Goal: Task Accomplishment & Management: Complete application form

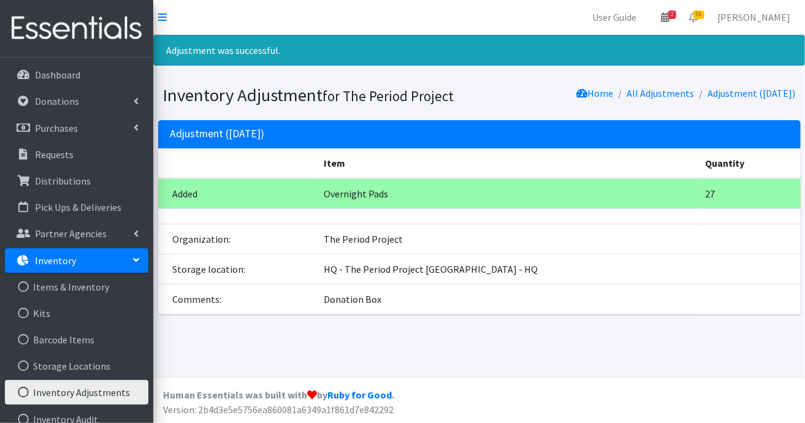
click at [73, 262] on p "Inventory" at bounding box center [55, 260] width 41 height 12
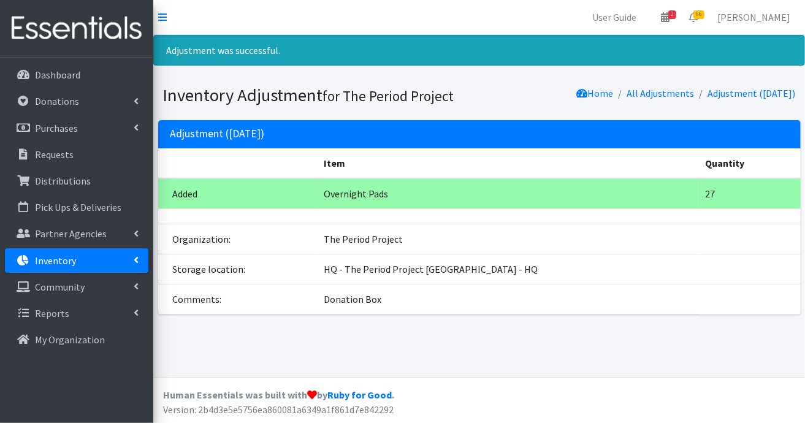
click at [73, 262] on p "Inventory" at bounding box center [55, 260] width 41 height 12
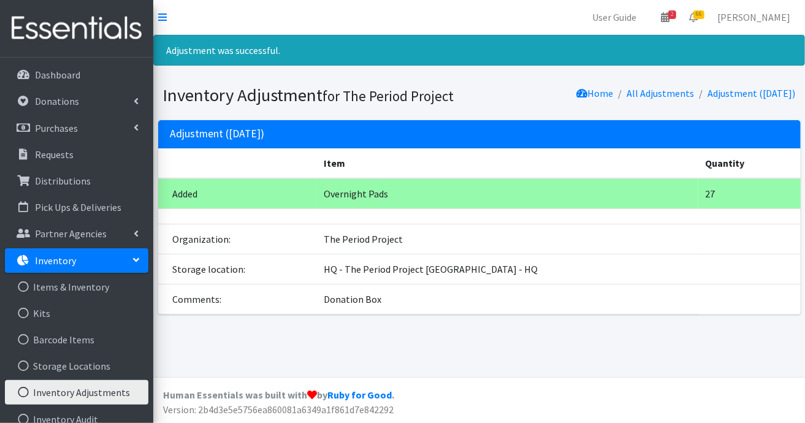
click at [80, 394] on link "Inventory Adjustments" at bounding box center [76, 392] width 143 height 25
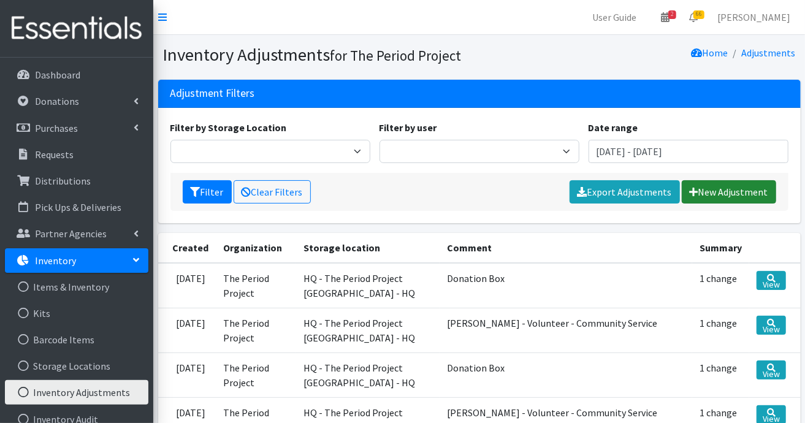
click at [710, 187] on link "New Adjustment" at bounding box center [729, 191] width 94 height 23
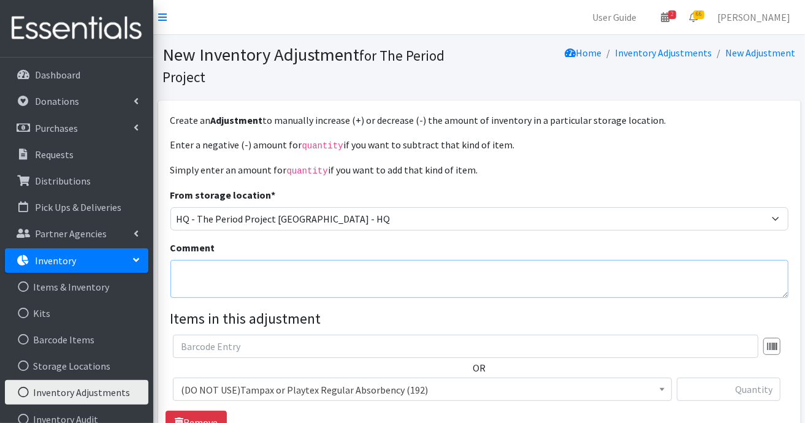
click at [489, 271] on textarea "Comment" at bounding box center [479, 279] width 618 height 38
click at [390, 270] on textarea "Unity Church of Greenville -" at bounding box center [479, 279] width 618 height 38
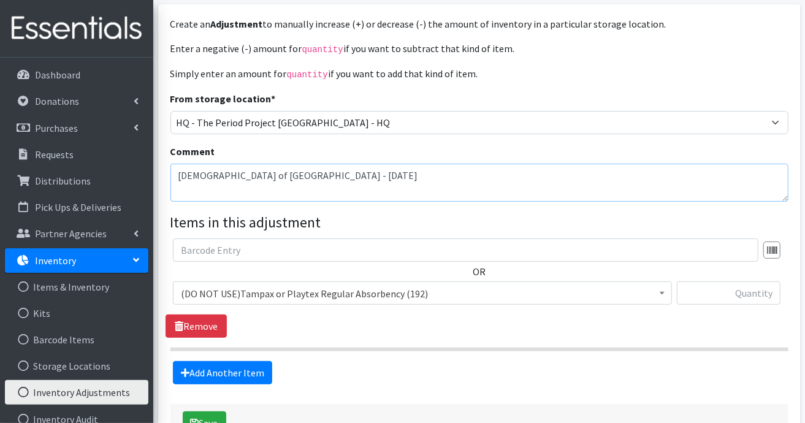
scroll to position [180, 0]
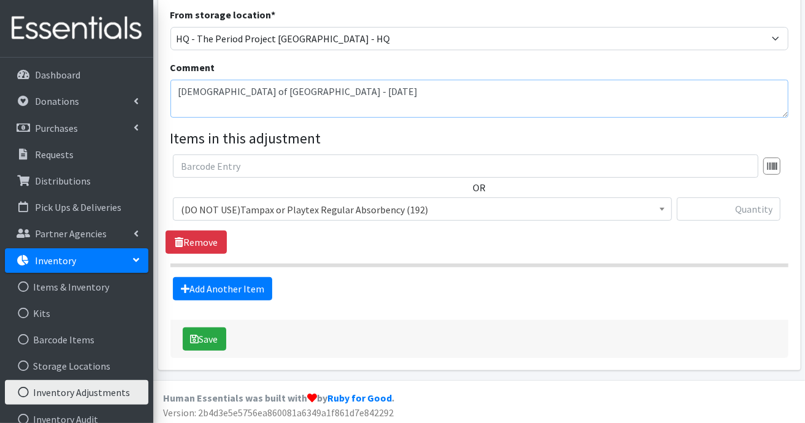
type textarea "[DEMOGRAPHIC_DATA] of [GEOGRAPHIC_DATA] - [DATE]"
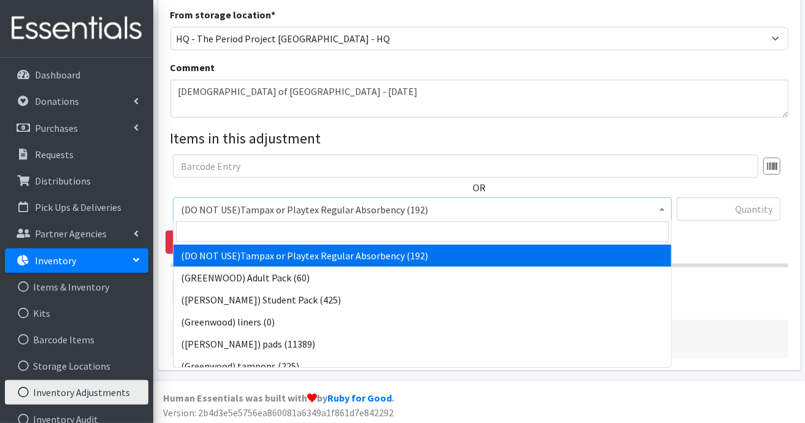
click at [662, 211] on span at bounding box center [662, 207] width 12 height 19
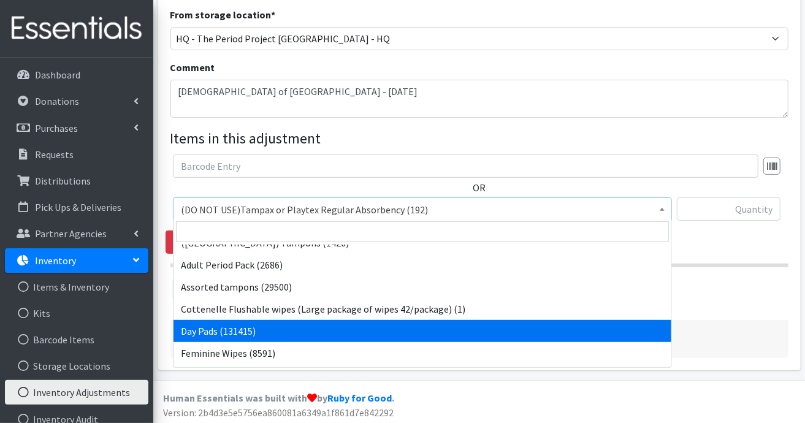
scroll to position [368, 0]
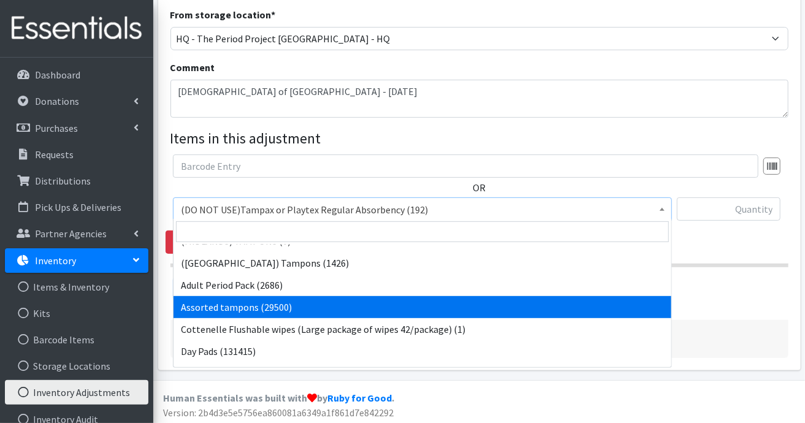
select select "14370"
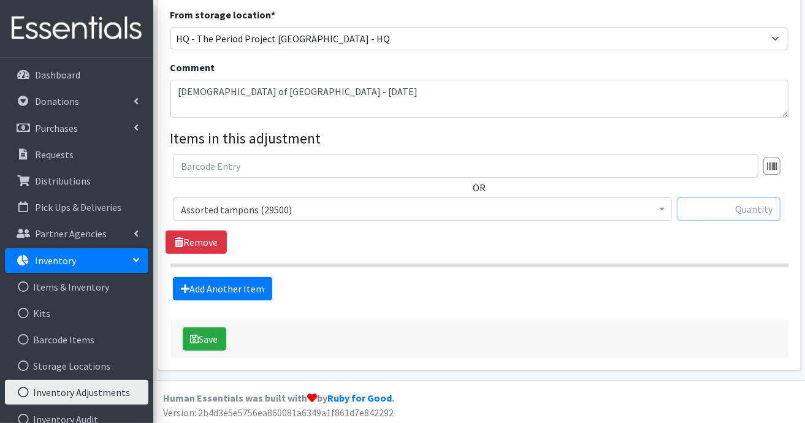
click at [732, 200] on input "text" at bounding box center [729, 208] width 104 height 23
type input "52"
click at [264, 279] on link "Add Another Item" at bounding box center [222, 288] width 99 height 23
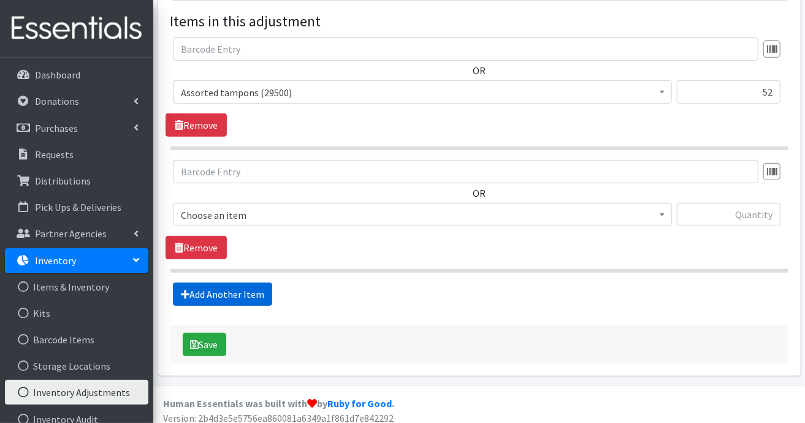
scroll to position [303, 0]
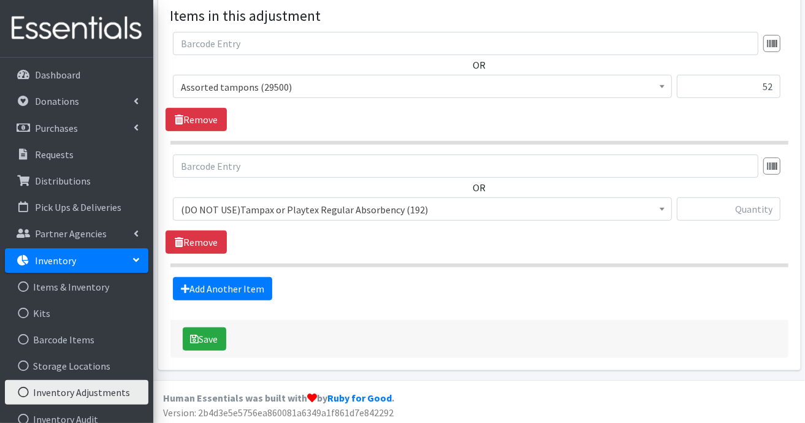
click at [661, 208] on b at bounding box center [662, 209] width 5 height 3
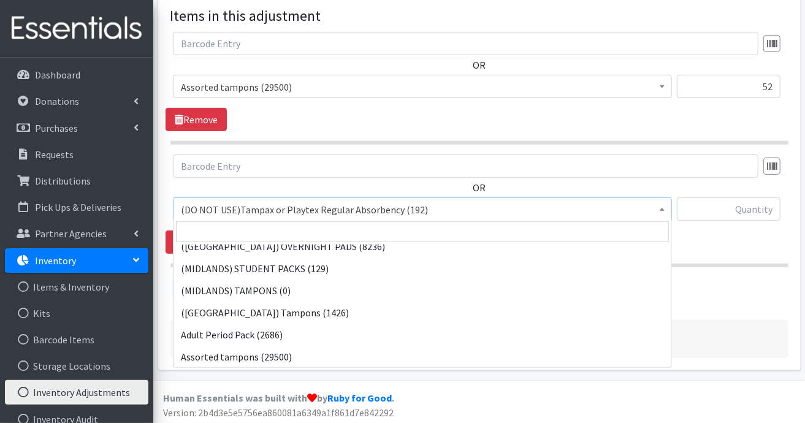
scroll to position [368, 0]
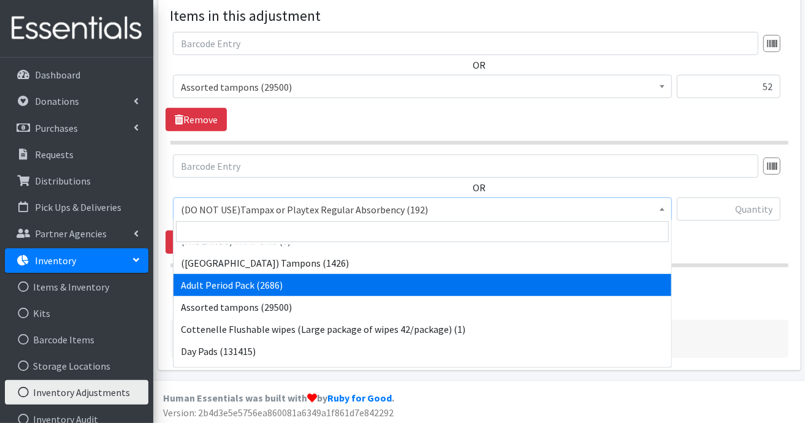
select select "7756"
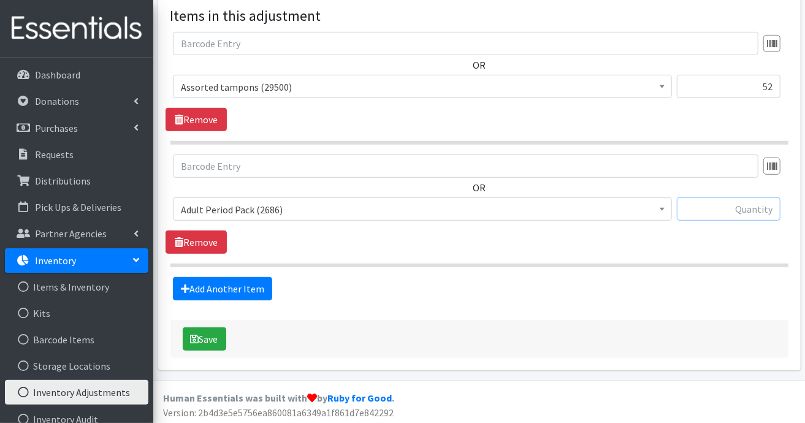
click at [751, 206] on input "text" at bounding box center [729, 208] width 104 height 23
type input "44"
click at [229, 288] on link "Add Another Item" at bounding box center [222, 288] width 99 height 23
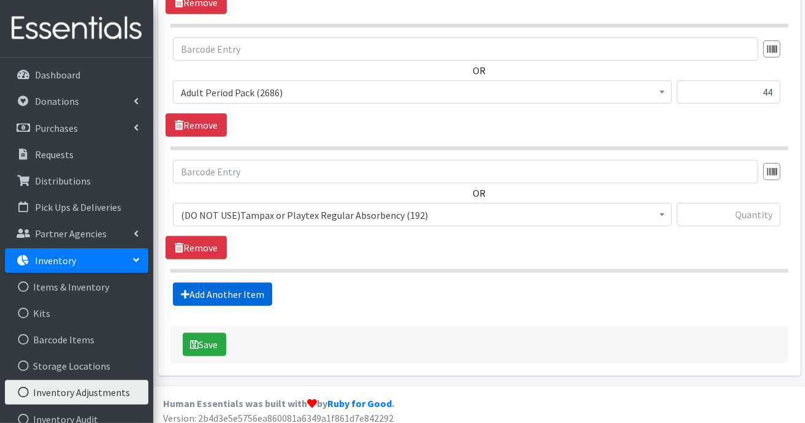
scroll to position [425, 0]
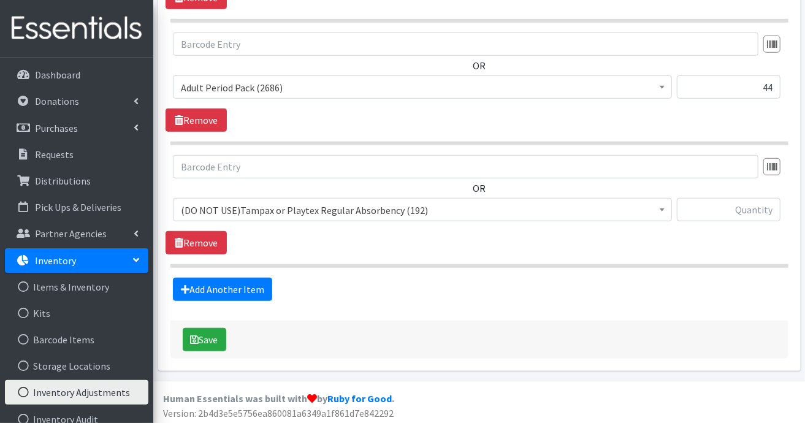
click at [667, 208] on span at bounding box center [662, 208] width 12 height 19
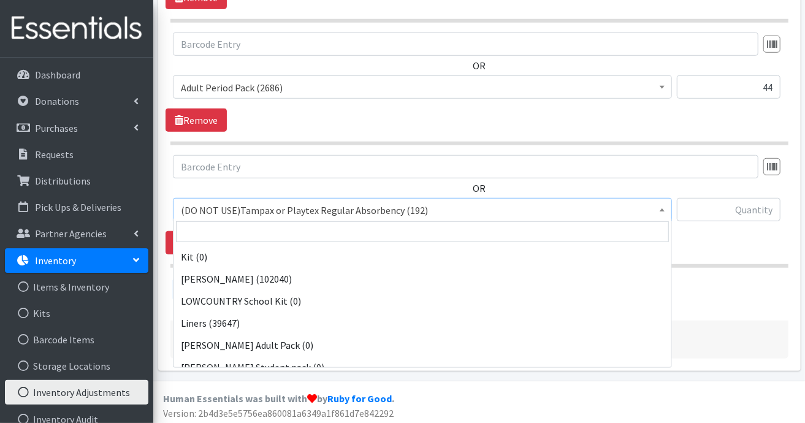
scroll to position [981, 0]
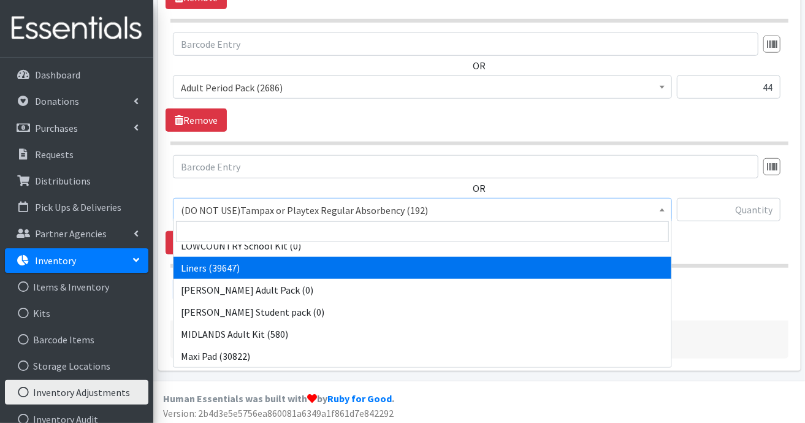
select select "7758"
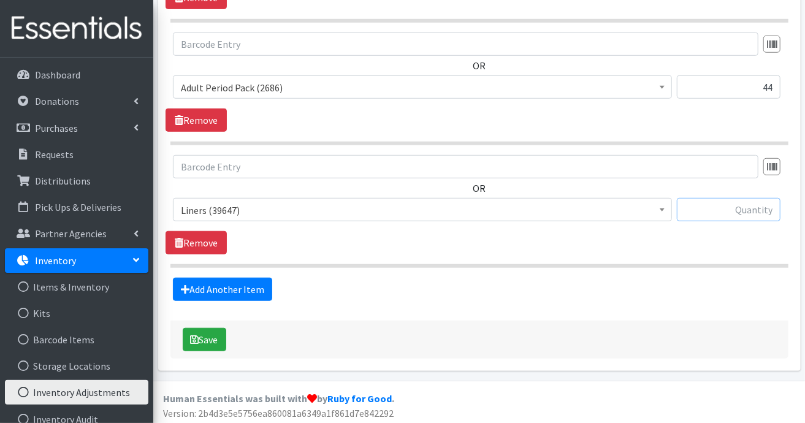
click at [728, 199] on input "text" at bounding box center [729, 209] width 104 height 23
type input "148"
click at [257, 287] on link "Add Another Item" at bounding box center [222, 289] width 99 height 23
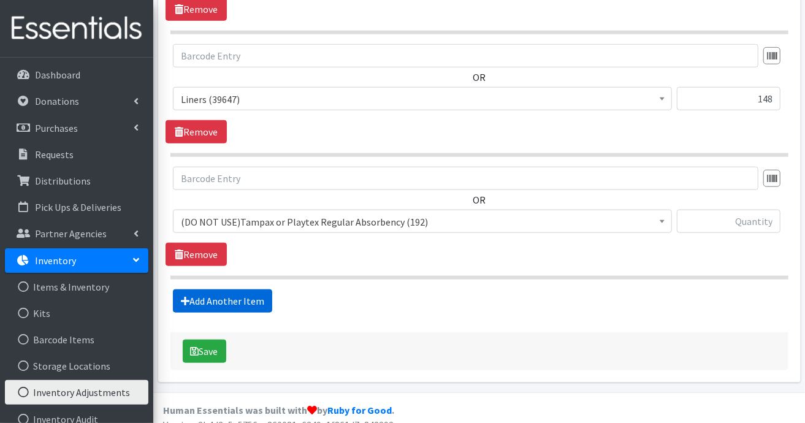
scroll to position [547, 0]
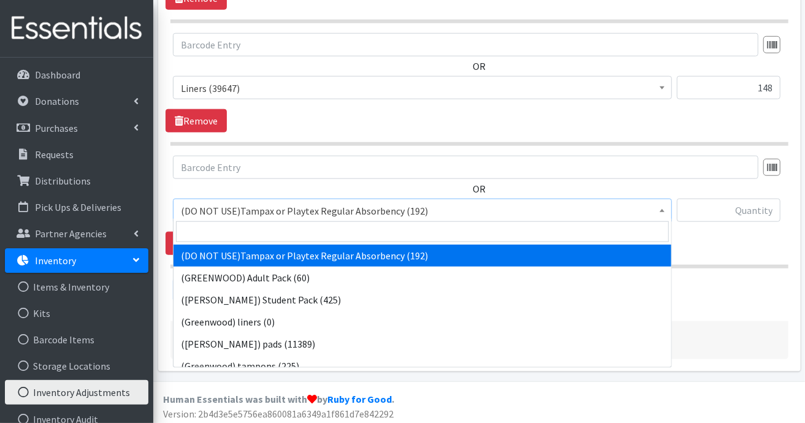
click at [664, 215] on span "(DO NOT USE)Tampax or Playtex Regular Absorbency (192)" at bounding box center [422, 210] width 499 height 23
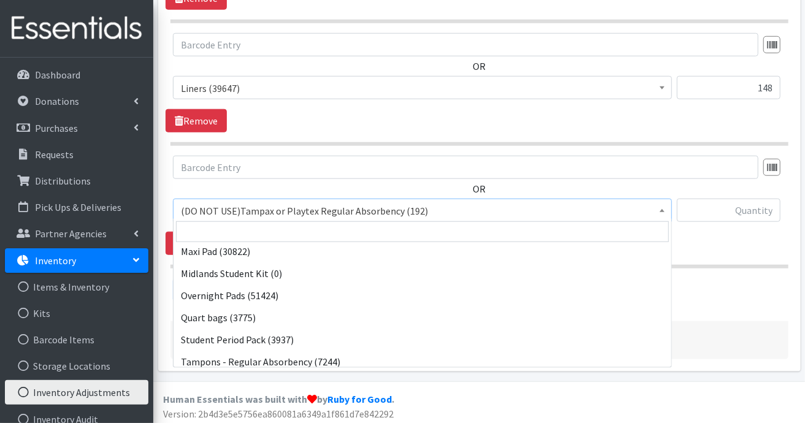
scroll to position [1135, 0]
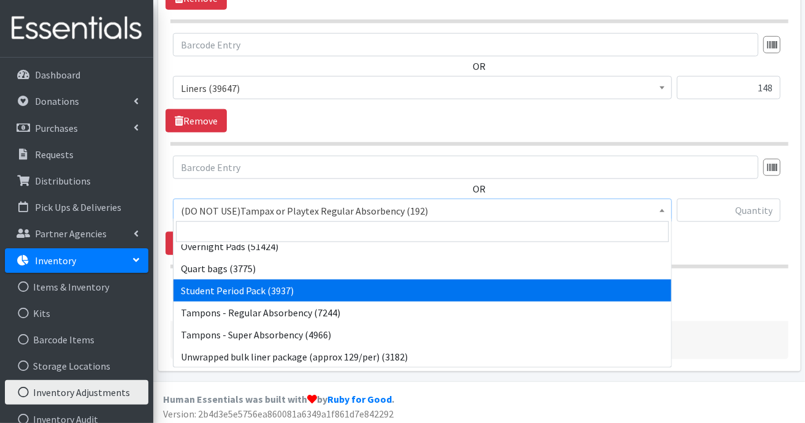
select select "7757"
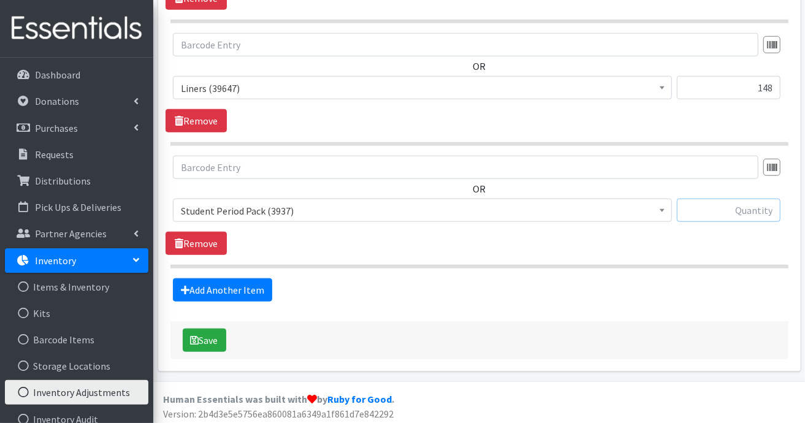
click at [737, 201] on input "text" at bounding box center [729, 210] width 104 height 23
type input "58"
click at [198, 335] on icon "submit" at bounding box center [195, 340] width 9 height 10
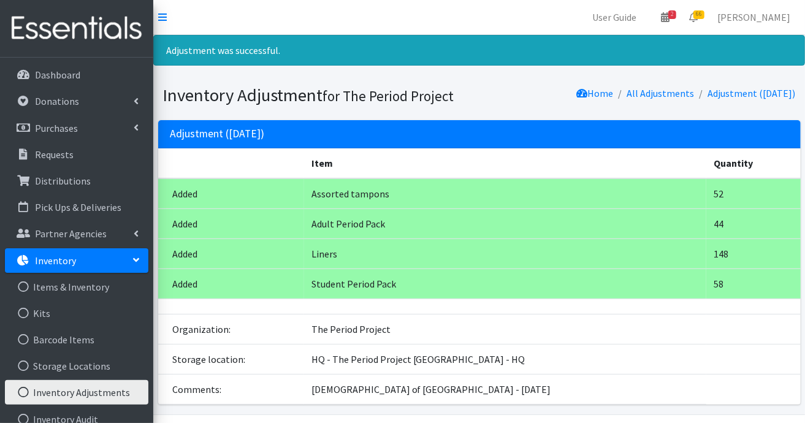
click at [53, 259] on p "Inventory" at bounding box center [55, 260] width 41 height 12
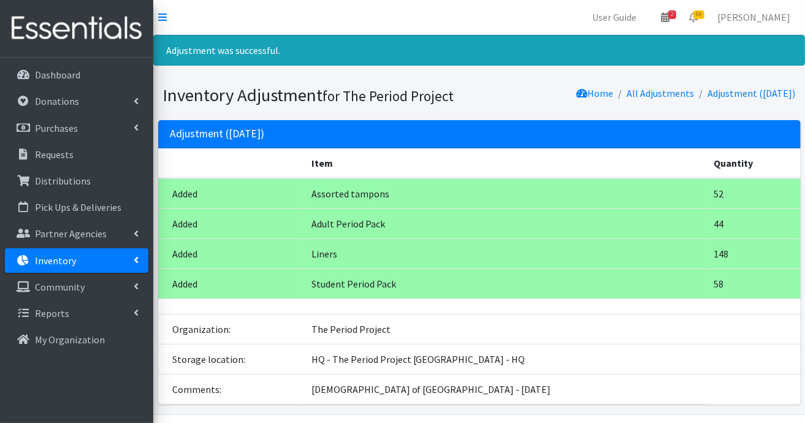
click at [98, 270] on link "Inventory" at bounding box center [76, 260] width 143 height 25
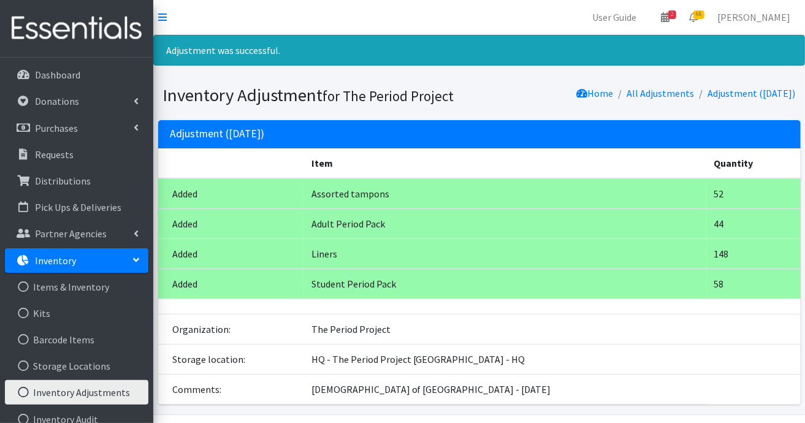
click at [129, 264] on link "Inventory" at bounding box center [76, 260] width 143 height 25
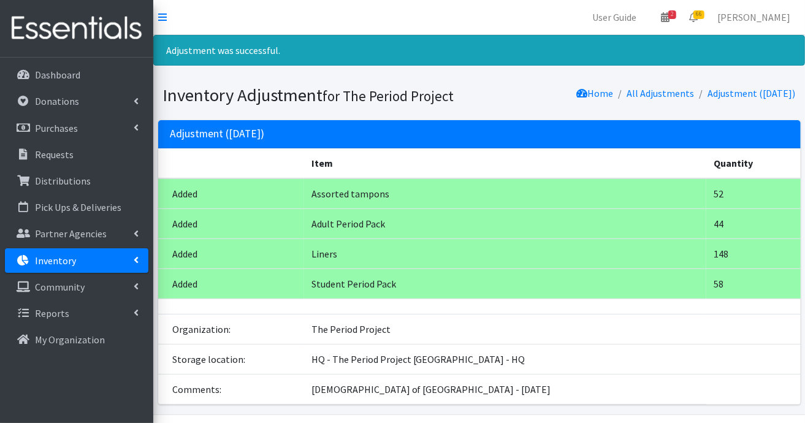
click at [129, 264] on link "Inventory" at bounding box center [76, 260] width 143 height 25
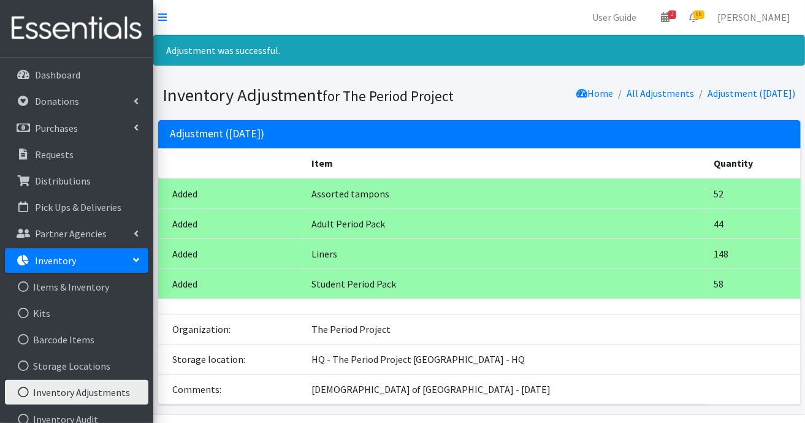
click at [89, 392] on link "Inventory Adjustments" at bounding box center [76, 392] width 143 height 25
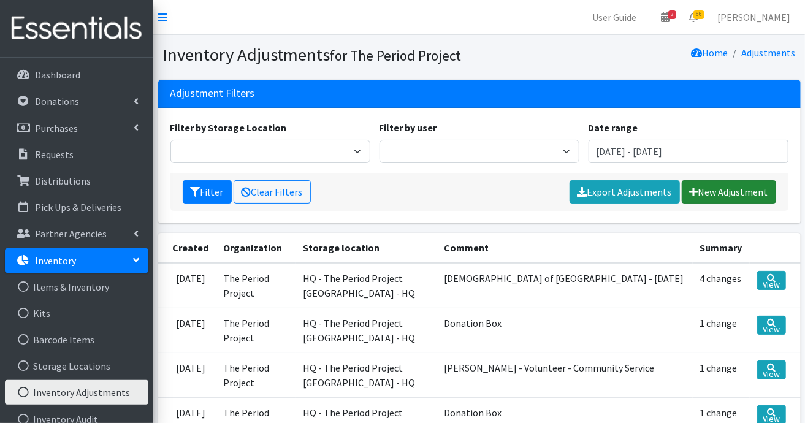
click at [743, 186] on link "New Adjustment" at bounding box center [729, 191] width 94 height 23
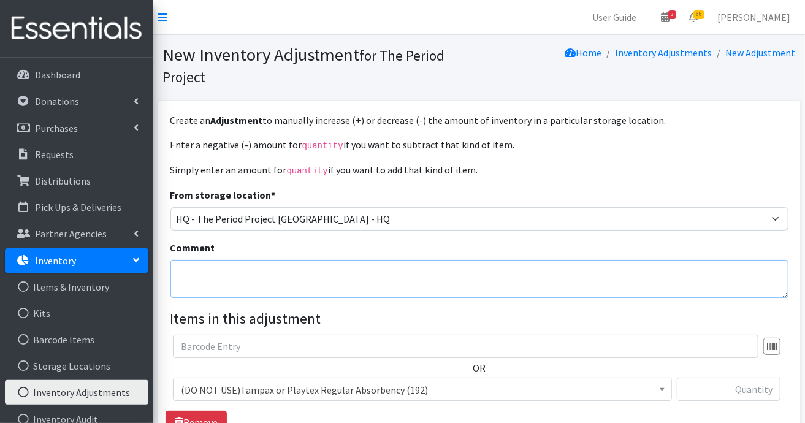
click at [432, 279] on textarea "Comment" at bounding box center [479, 279] width 618 height 38
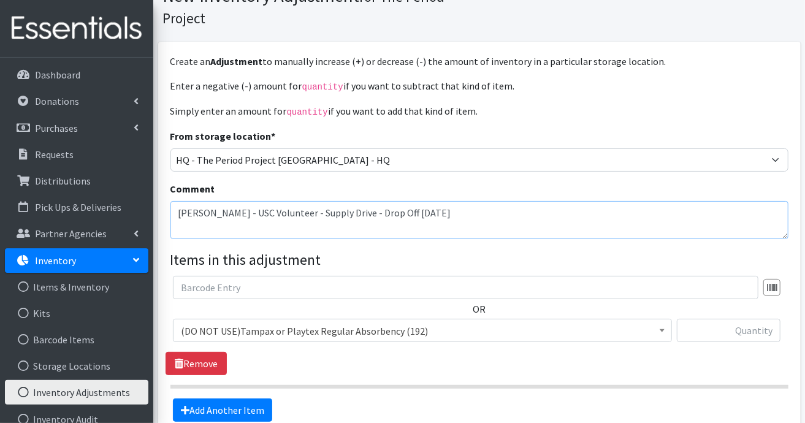
scroll to position [123, 0]
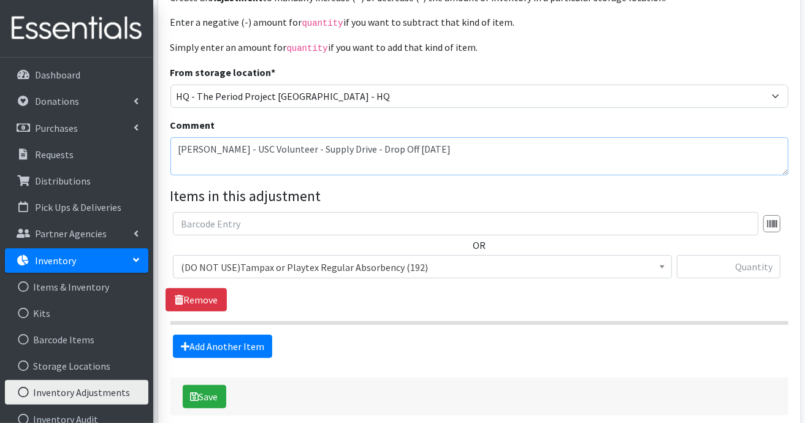
type textarea "[PERSON_NAME] - USC Volunteer - Supply Drive - Drop Off [DATE]"
click at [658, 264] on span at bounding box center [662, 265] width 12 height 19
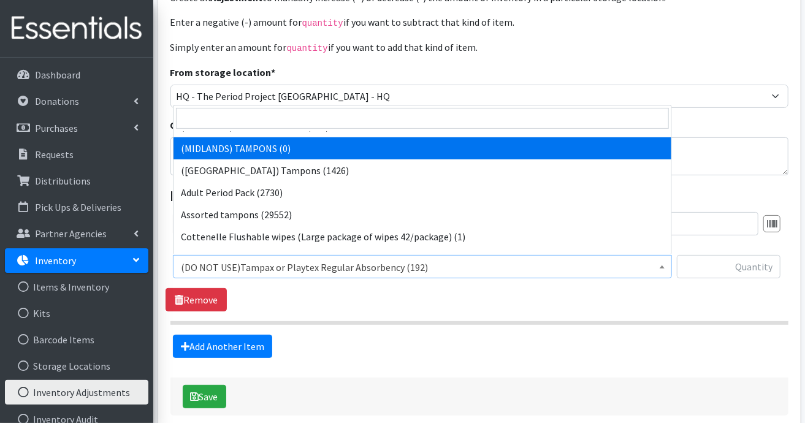
scroll to position [368, 0]
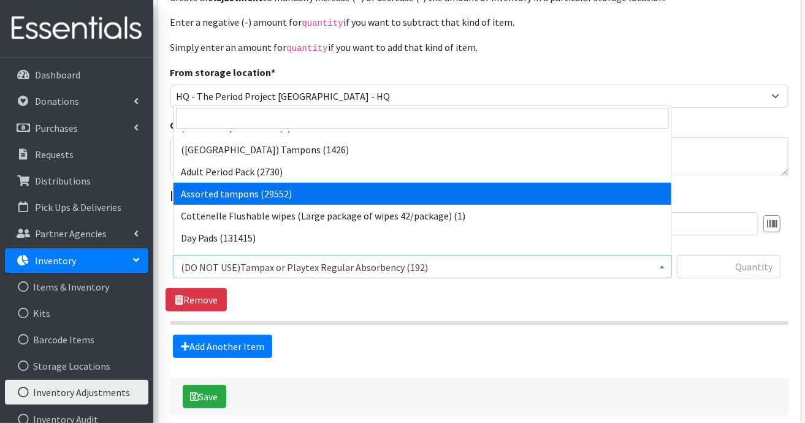
select select "14370"
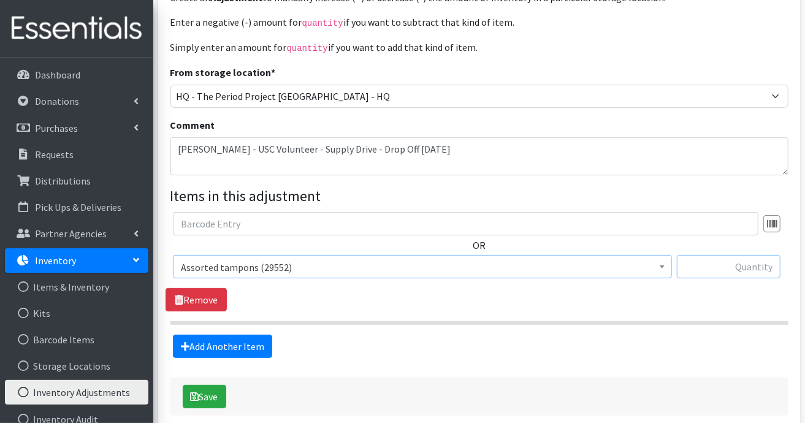
click at [748, 270] on input "text" at bounding box center [729, 266] width 104 height 23
type input "678"
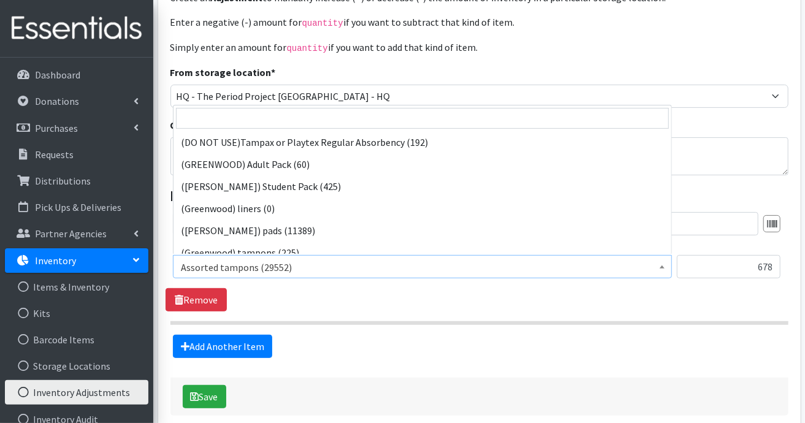
click at [663, 265] on b at bounding box center [662, 266] width 5 height 3
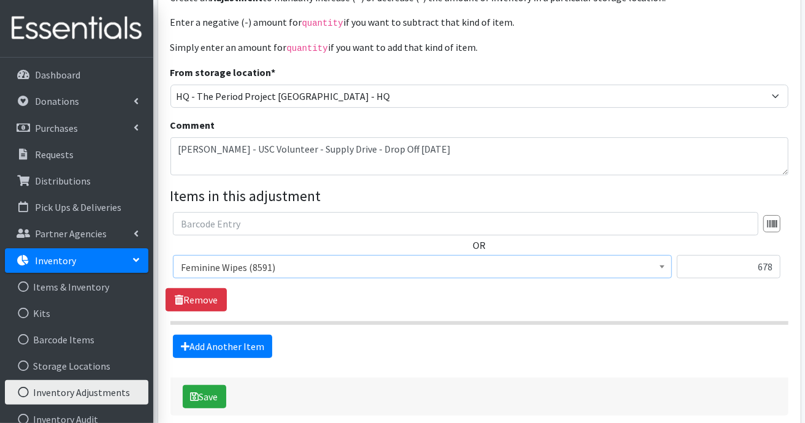
click at [666, 264] on span at bounding box center [662, 265] width 12 height 19
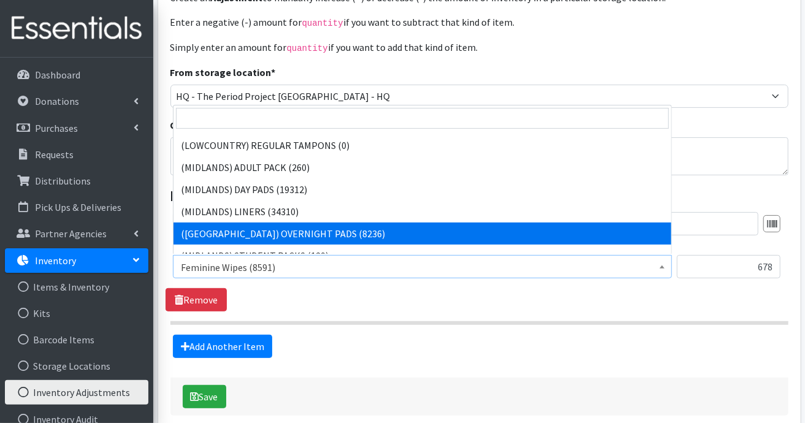
scroll to position [340, 0]
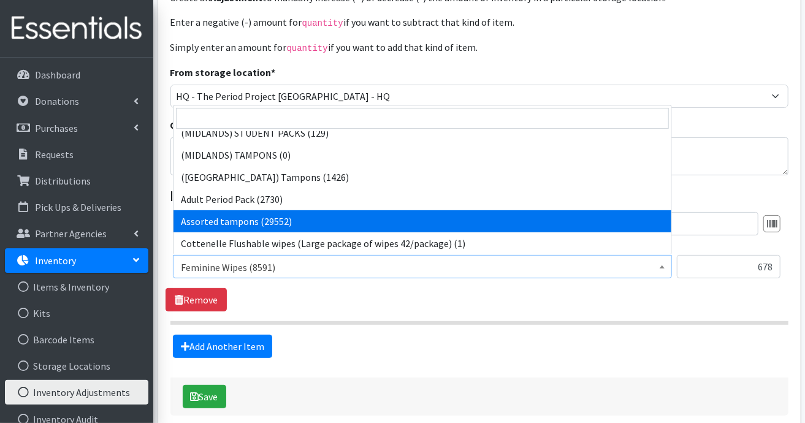
select select "14370"
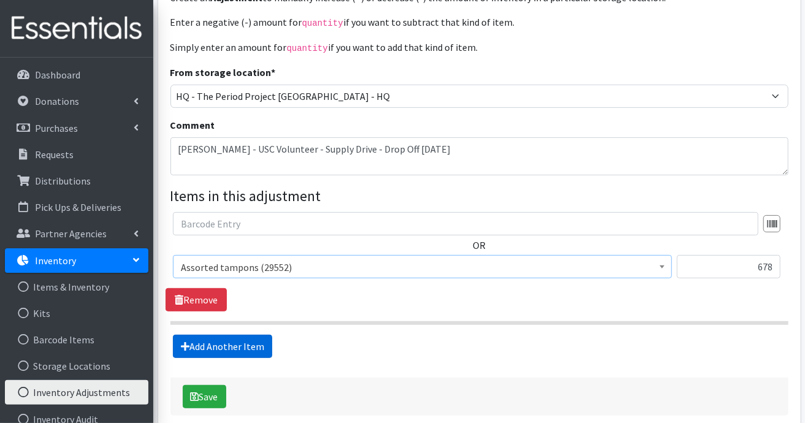
click at [243, 342] on link "Add Another Item" at bounding box center [222, 346] width 99 height 23
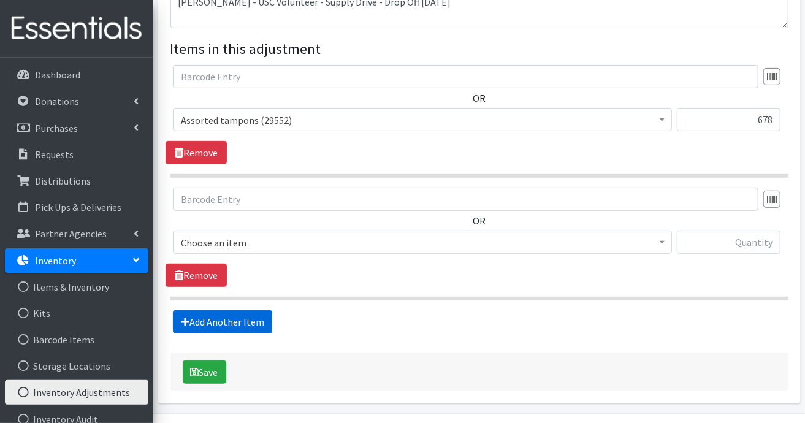
scroll to position [303, 0]
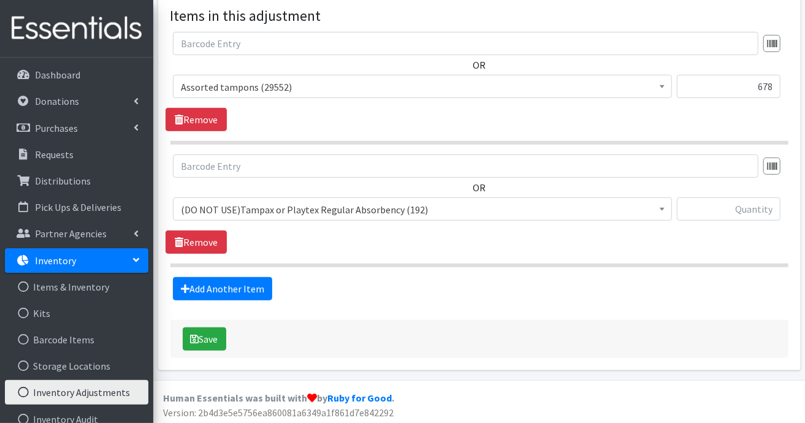
click at [658, 208] on span at bounding box center [662, 207] width 12 height 19
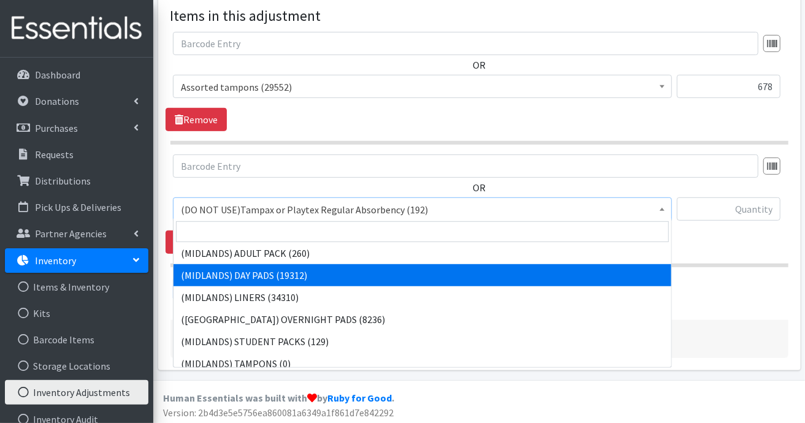
scroll to position [368, 0]
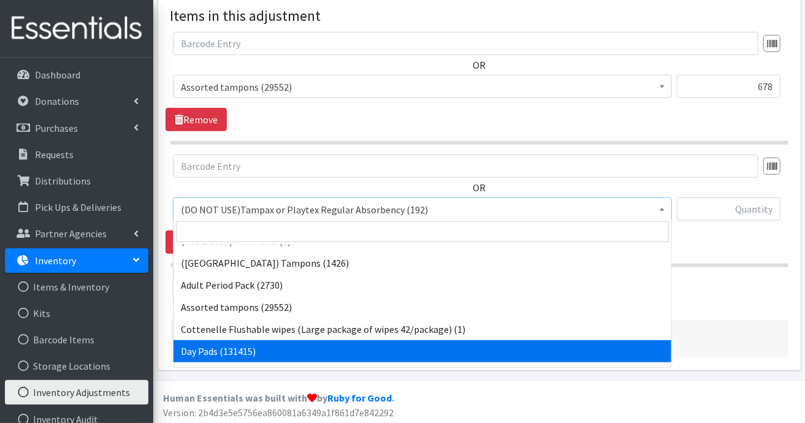
select select "7759"
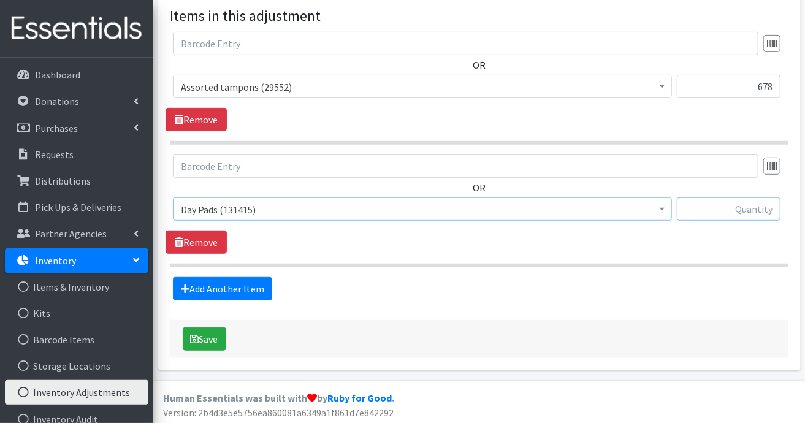
click at [713, 208] on input "text" at bounding box center [729, 208] width 104 height 23
type input "860"
click at [259, 287] on link "Add Another Item" at bounding box center [222, 288] width 99 height 23
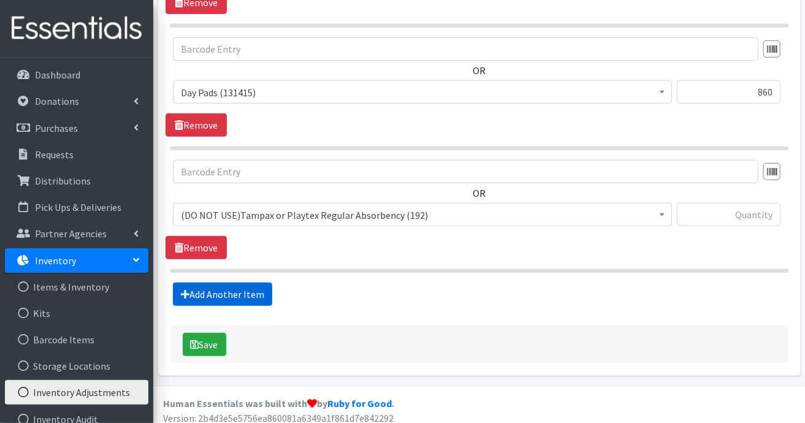
scroll to position [425, 0]
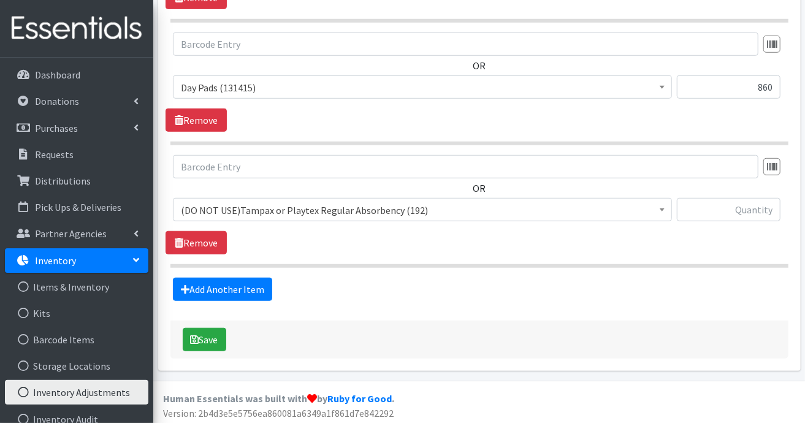
click at [660, 204] on span at bounding box center [662, 208] width 12 height 19
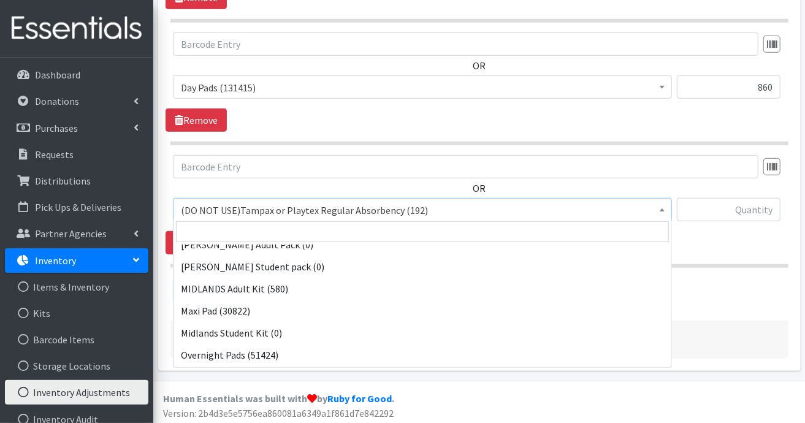
scroll to position [1135, 0]
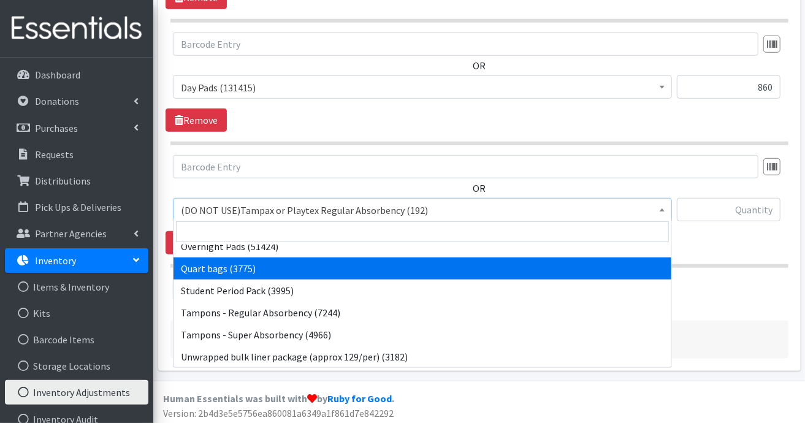
select select "13384"
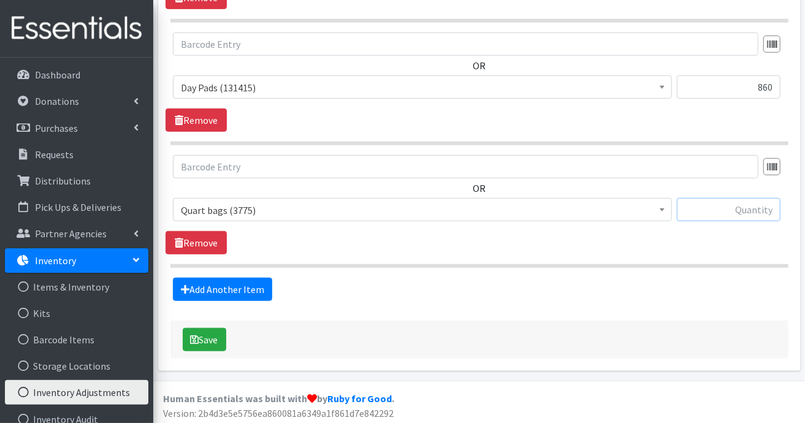
click at [717, 204] on input "text" at bounding box center [729, 209] width 104 height 23
type input "1712"
click at [259, 287] on link "Add Another Item" at bounding box center [222, 289] width 99 height 23
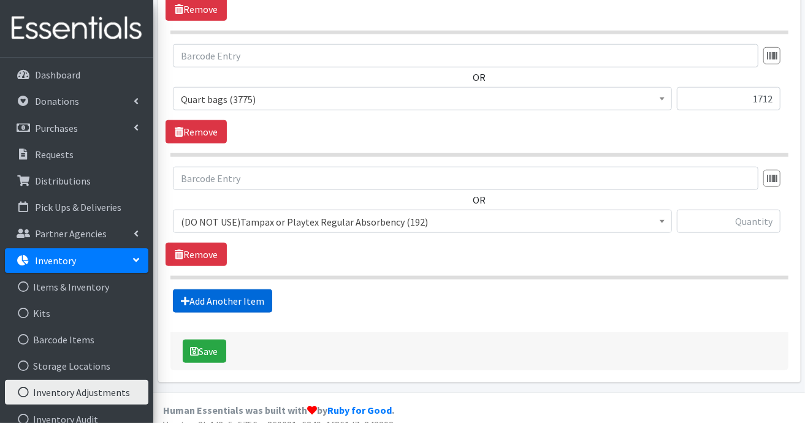
scroll to position [547, 0]
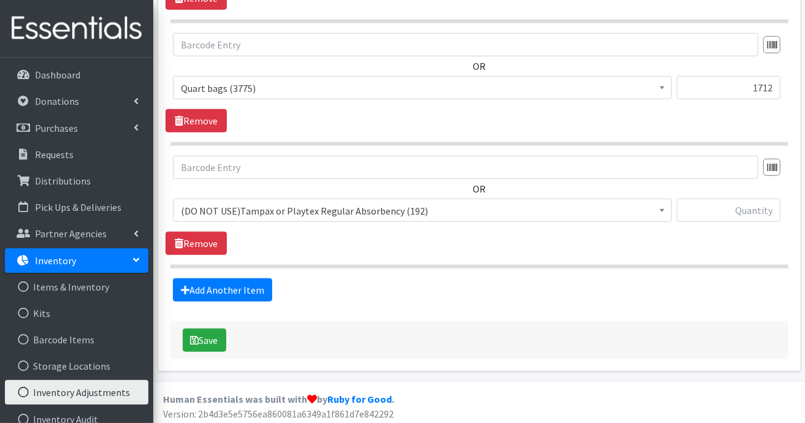
click at [667, 205] on span at bounding box center [662, 208] width 12 height 19
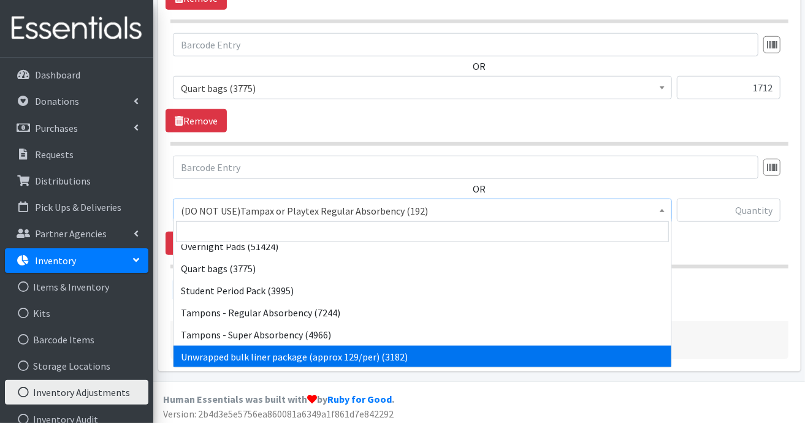
scroll to position [1110, 0]
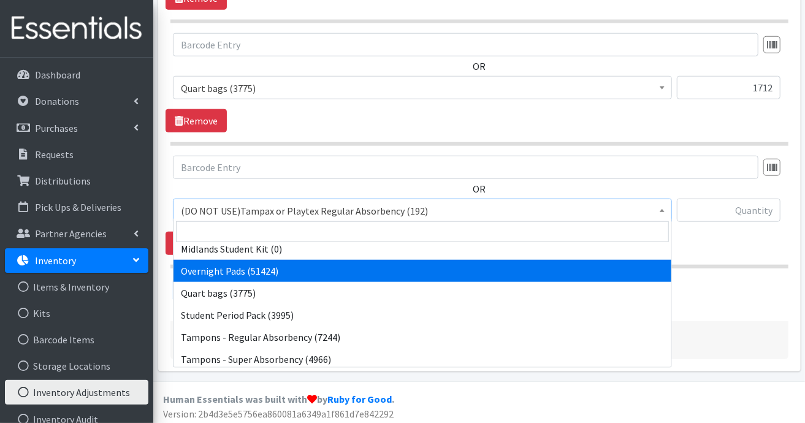
select select "7593"
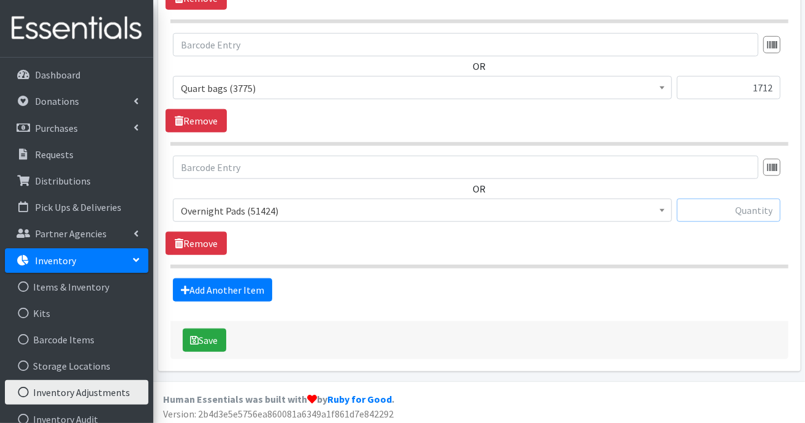
click at [723, 210] on input "text" at bounding box center [729, 210] width 104 height 23
type input "72"
click at [256, 282] on link "Add Another Item" at bounding box center [222, 289] width 99 height 23
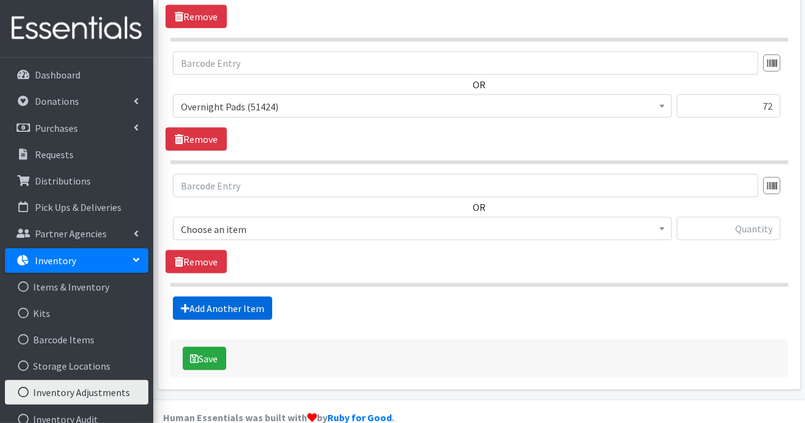
scroll to position [669, 0]
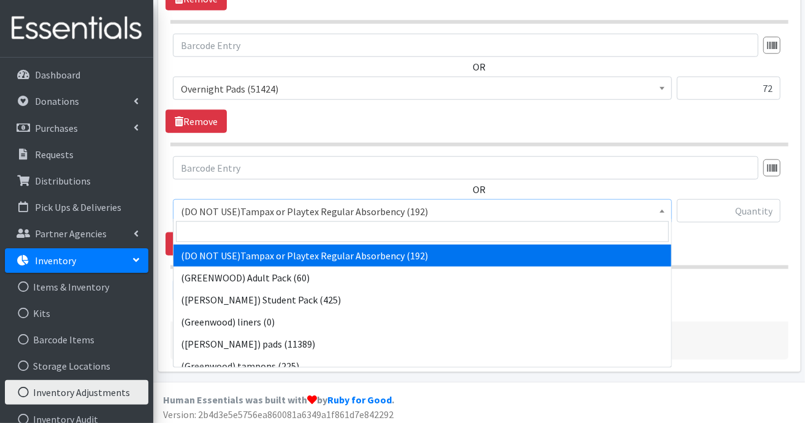
click at [661, 211] on span at bounding box center [662, 209] width 12 height 19
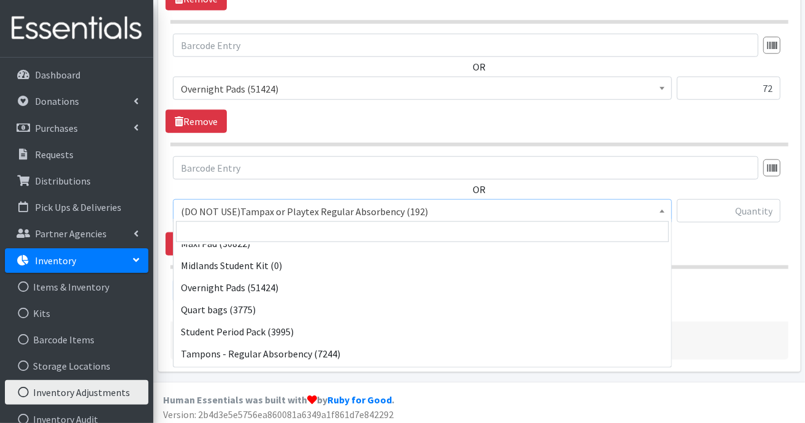
scroll to position [1086, 0]
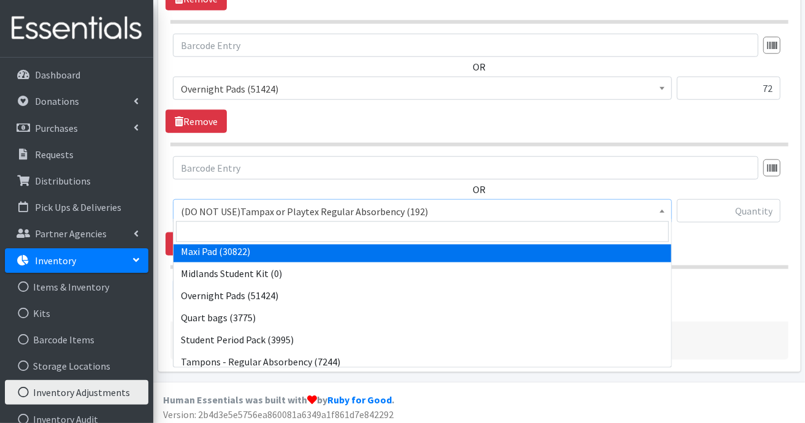
select select "11144"
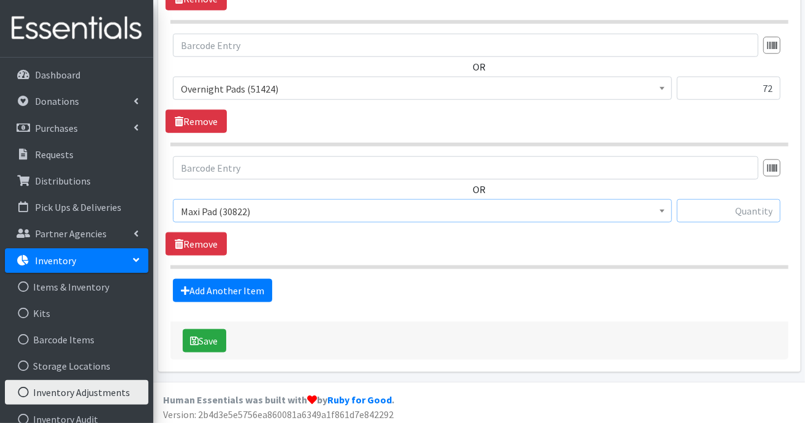
click at [737, 204] on input "text" at bounding box center [729, 210] width 104 height 23
type input "135"
click at [237, 286] on link "Add Another Item" at bounding box center [222, 290] width 99 height 23
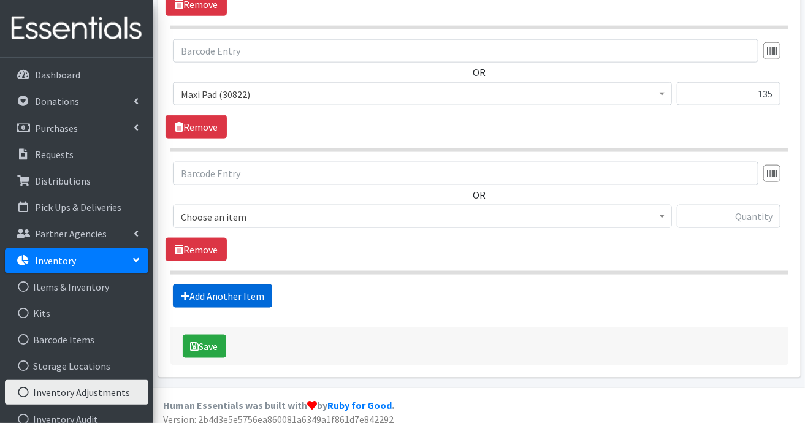
scroll to position [791, 0]
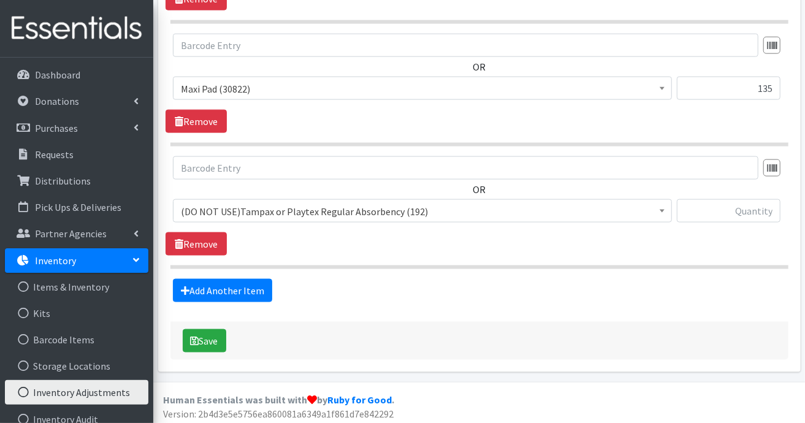
click at [664, 207] on span at bounding box center [662, 209] width 12 height 19
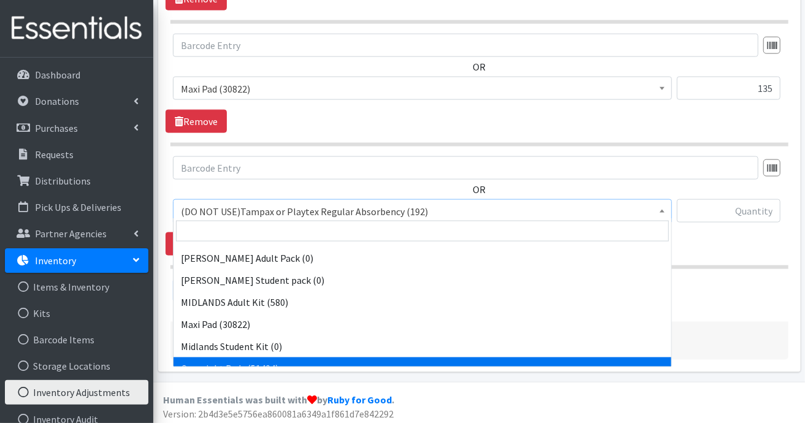
scroll to position [987, 0]
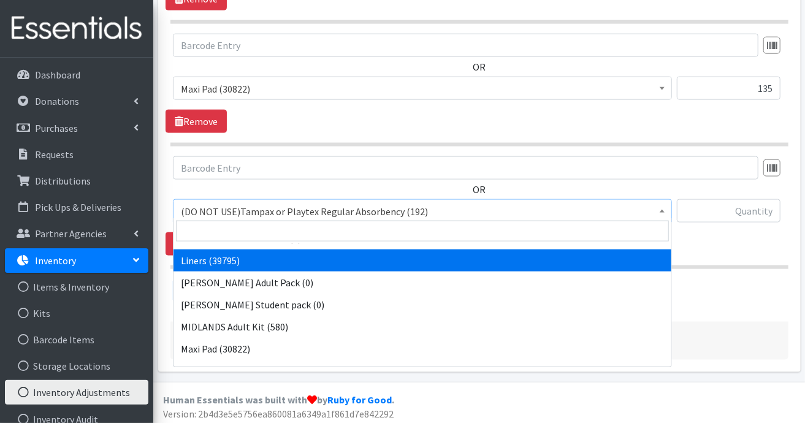
select select "7758"
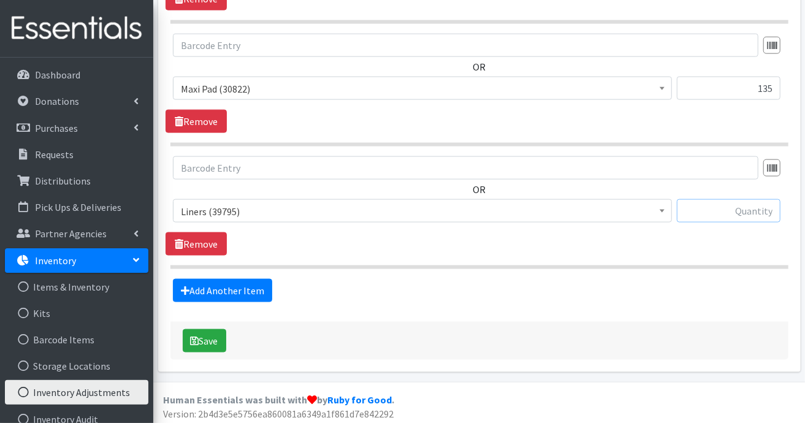
click at [760, 208] on input "text" at bounding box center [729, 210] width 104 height 23
type input "2549"
click at [760, 249] on div "OR (DO NOT USE)Tampax or Playtex Regular Absorbency (192) (GREENWOOD) Adult Pac…" at bounding box center [478, 205] width 627 height 99
click at [254, 287] on link "Add Another Item" at bounding box center [222, 290] width 99 height 23
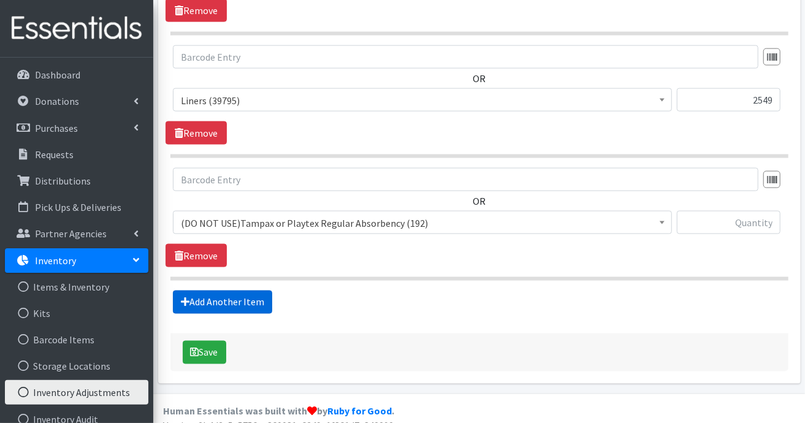
scroll to position [913, 0]
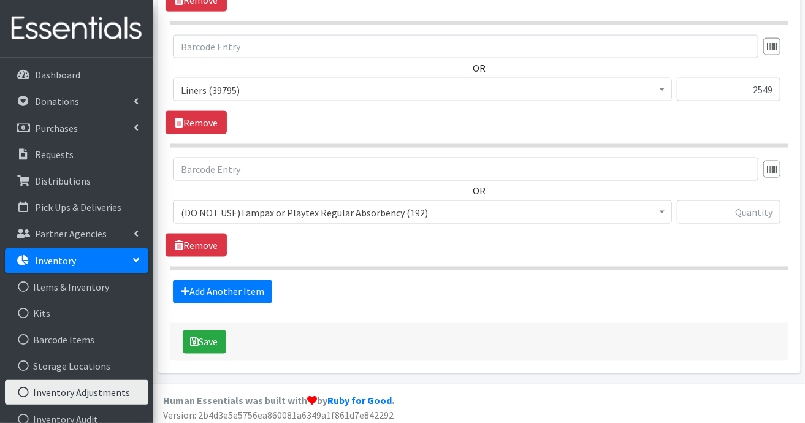
click at [657, 204] on span at bounding box center [662, 210] width 12 height 19
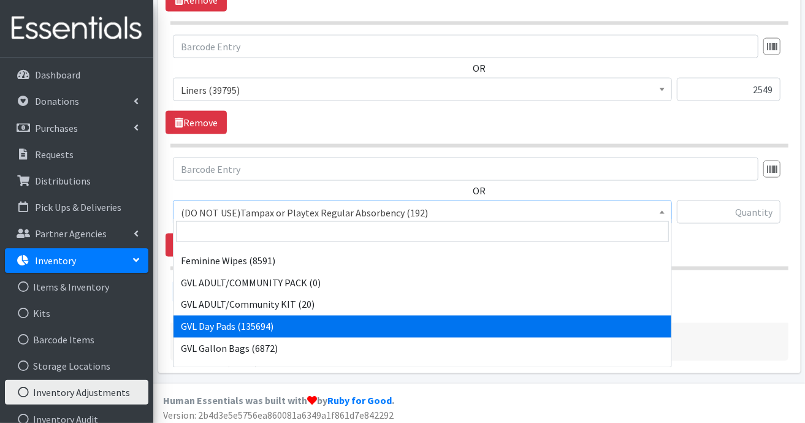
scroll to position [460, 0]
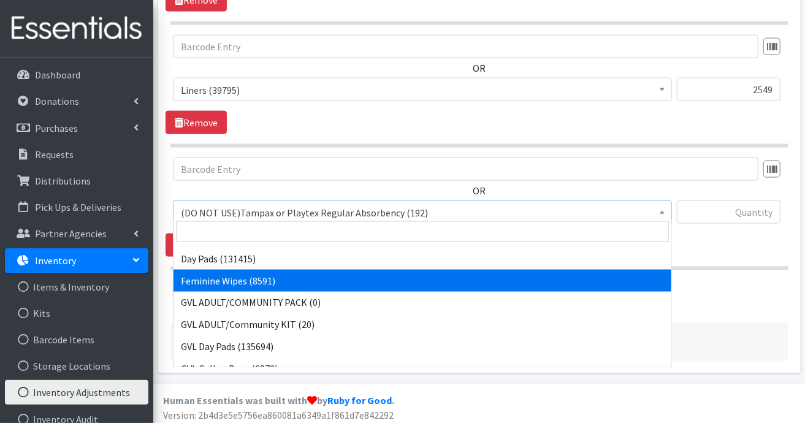
select select "7610"
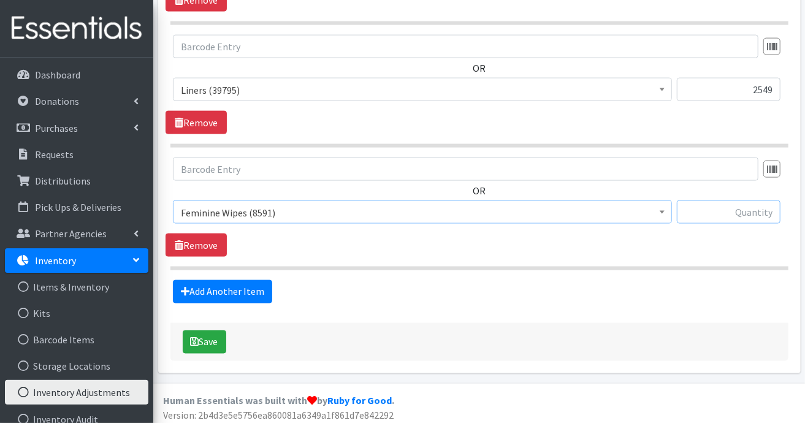
click at [715, 208] on input "text" at bounding box center [729, 211] width 104 height 23
type input "590"
click at [215, 334] on button "Save" at bounding box center [205, 341] width 44 height 23
click at [252, 282] on link "Add Another Item" at bounding box center [222, 291] width 99 height 23
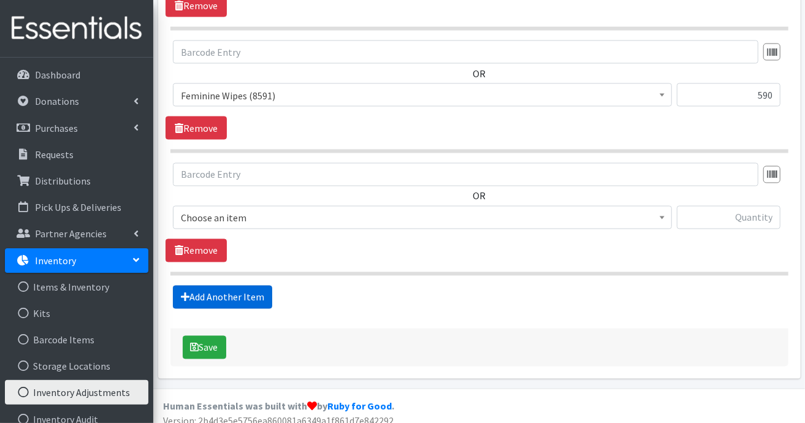
scroll to position [1035, 0]
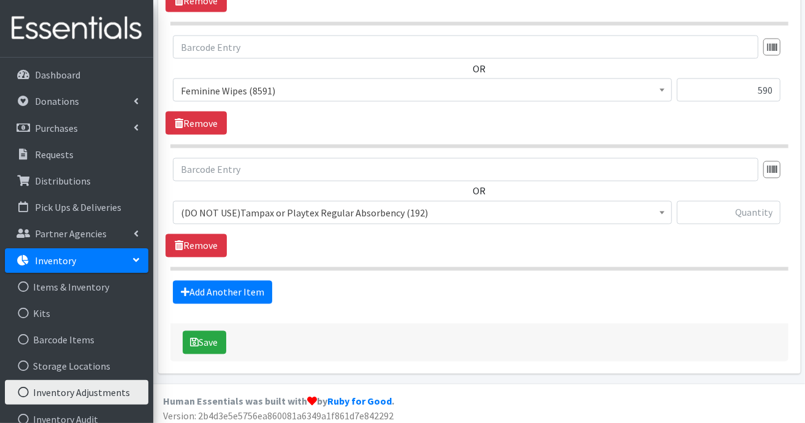
click at [664, 209] on span at bounding box center [662, 211] width 12 height 19
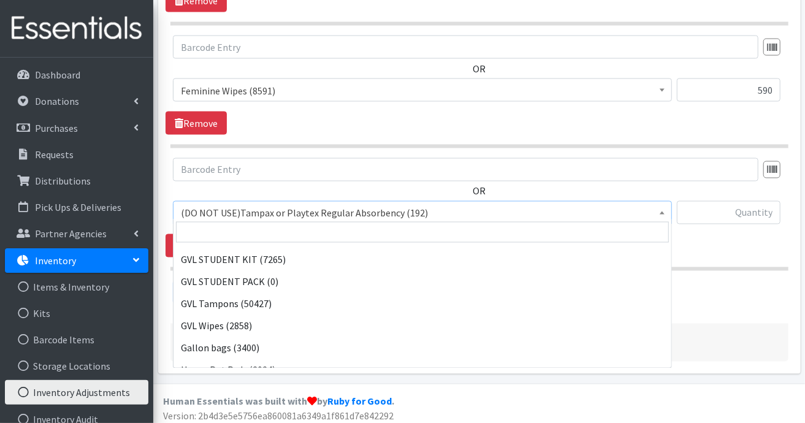
scroll to position [711, 0]
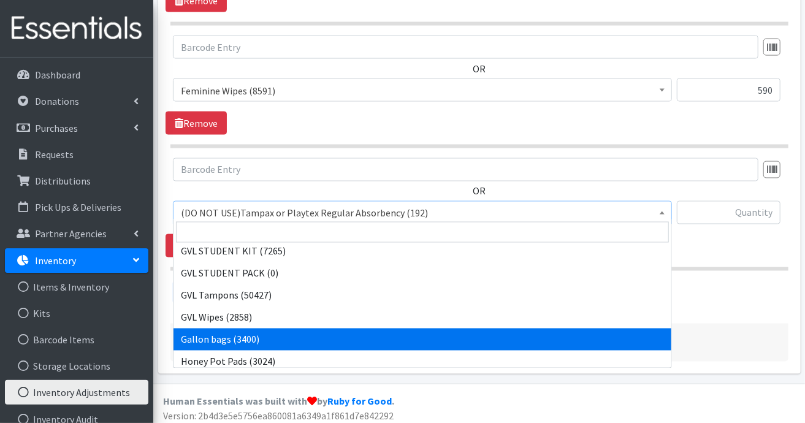
select select "13385"
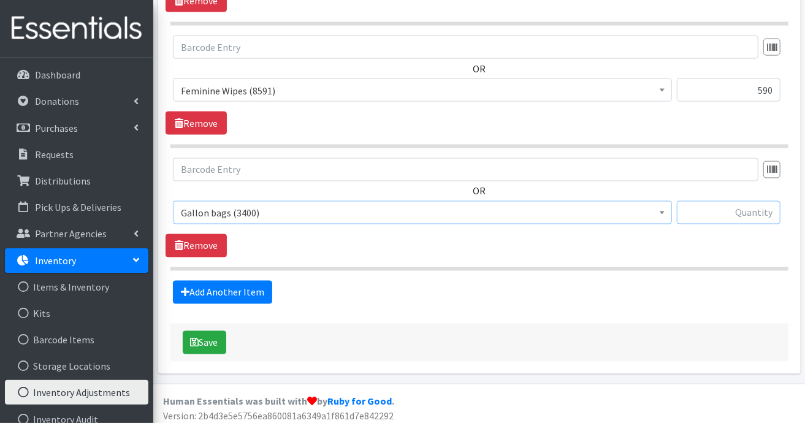
click at [755, 203] on input "text" at bounding box center [729, 212] width 104 height 23
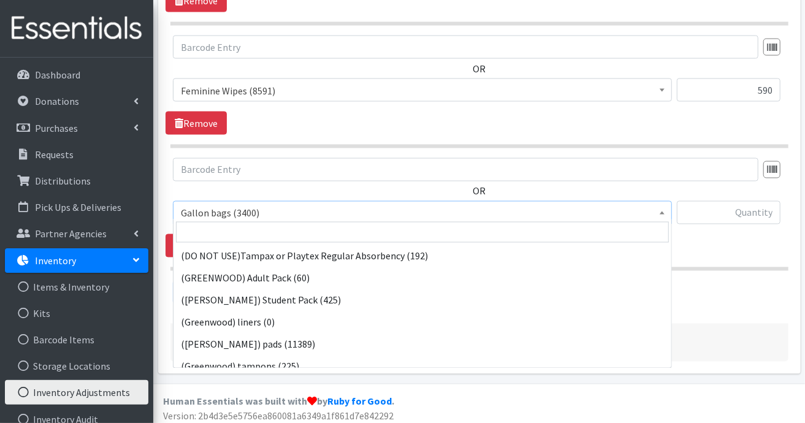
click at [661, 209] on span at bounding box center [662, 211] width 12 height 19
click at [701, 240] on div "OR (DO NOT USE)Tampax or Playtex Regular Absorbency (192) (GREENWOOD) Adult Pac…" at bounding box center [478, 207] width 627 height 99
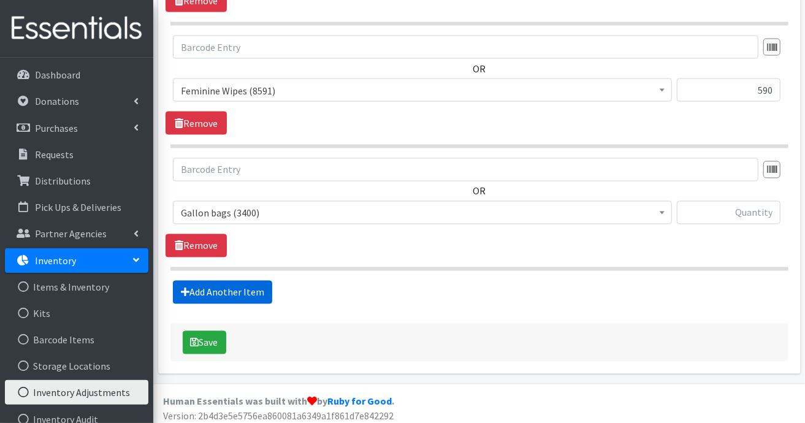
click at [249, 287] on link "Add Another Item" at bounding box center [222, 292] width 99 height 23
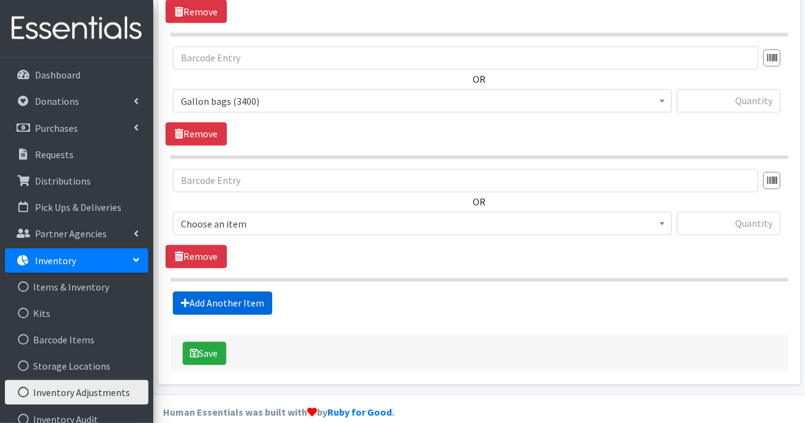
scroll to position [1157, 0]
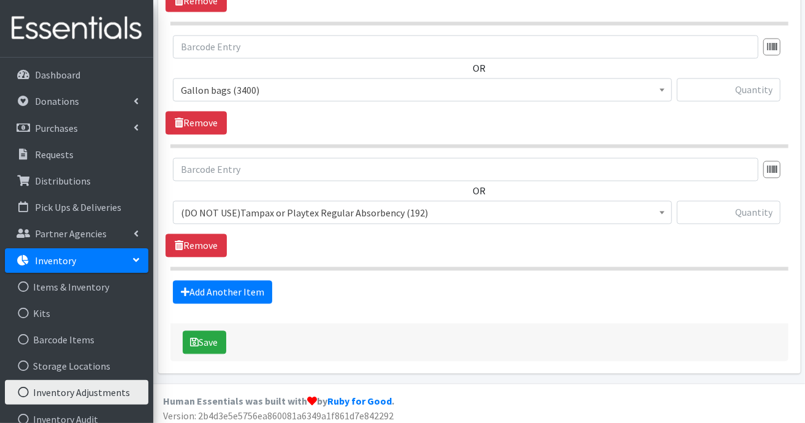
click at [659, 210] on span at bounding box center [662, 211] width 12 height 19
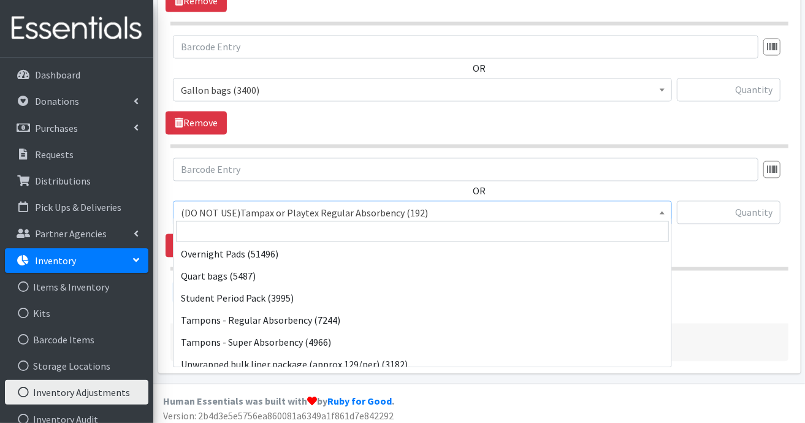
scroll to position [1135, 0]
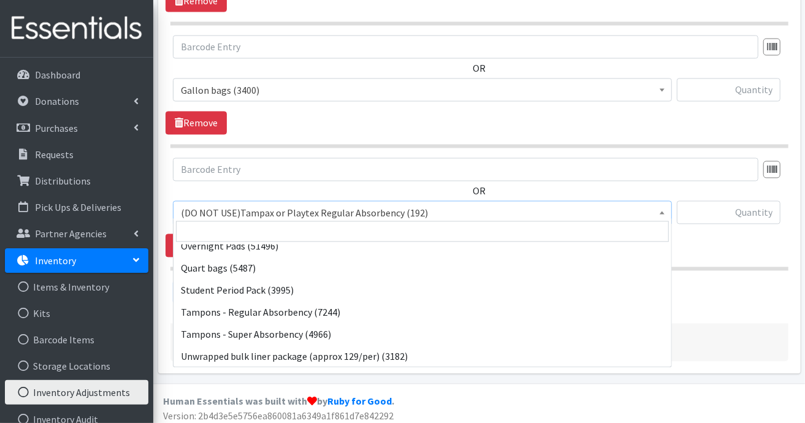
click at [718, 284] on div "Add Another Item" at bounding box center [478, 292] width 627 height 23
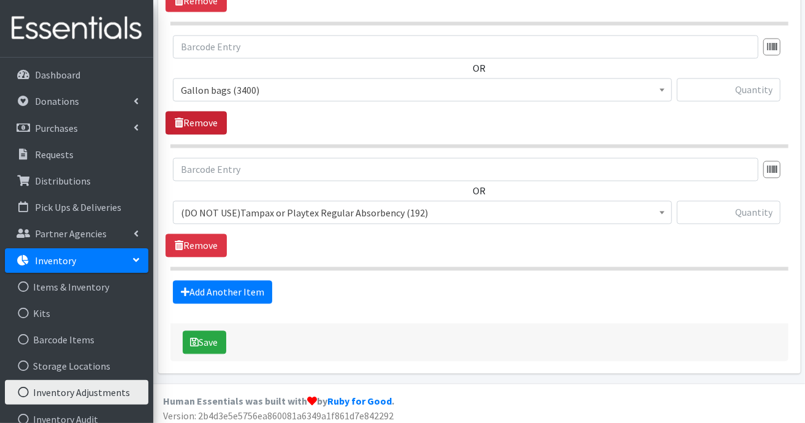
click at [214, 119] on link "Remove" at bounding box center [195, 123] width 61 height 23
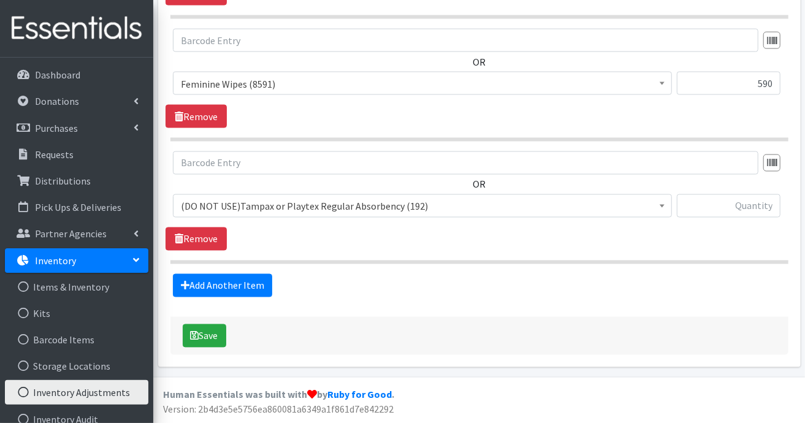
scroll to position [1035, 0]
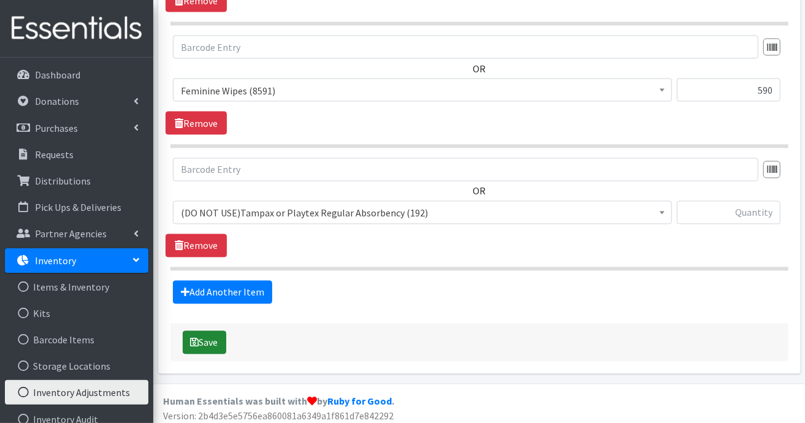
click at [216, 332] on button "Save" at bounding box center [205, 342] width 44 height 23
click at [251, 286] on link "Add Another Item" at bounding box center [222, 292] width 99 height 23
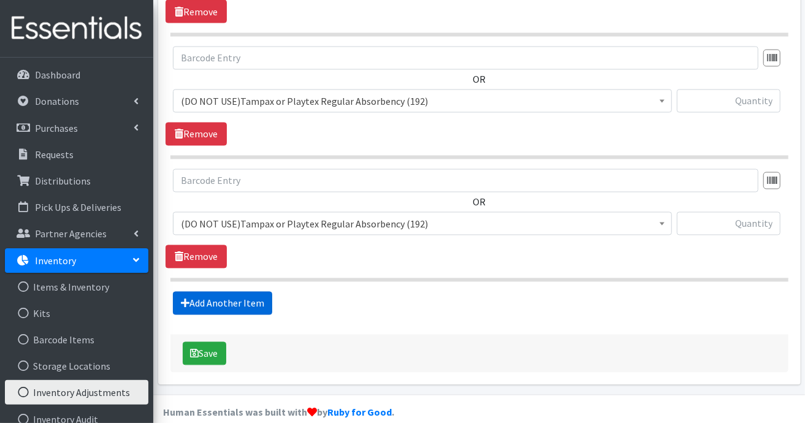
scroll to position [1157, 0]
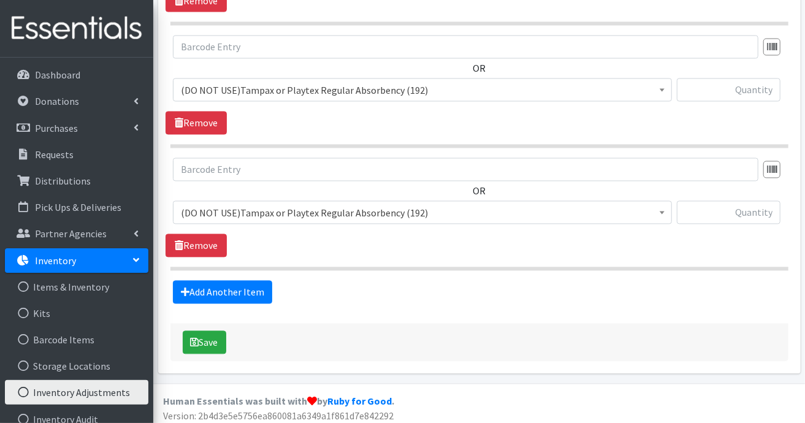
click at [664, 208] on span at bounding box center [662, 211] width 12 height 19
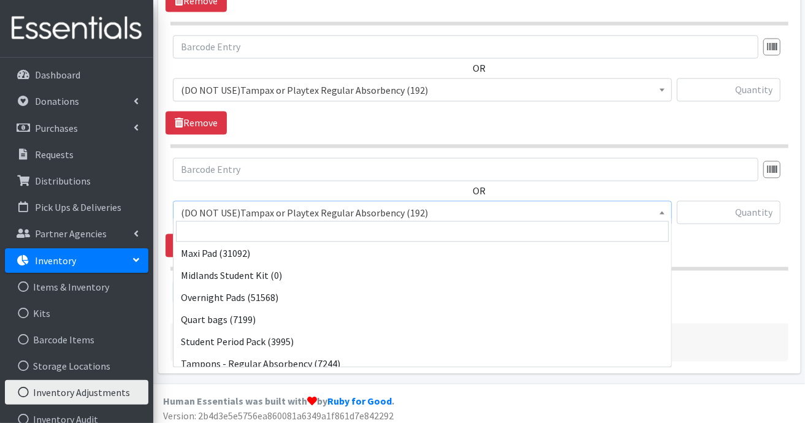
scroll to position [1157, 0]
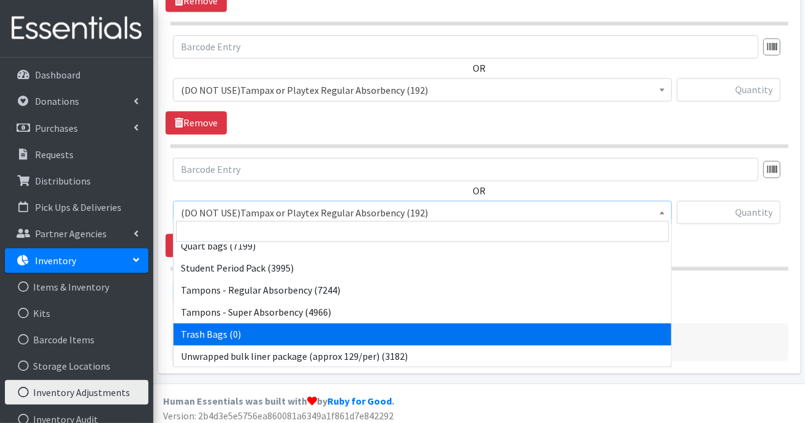
select select "15568"
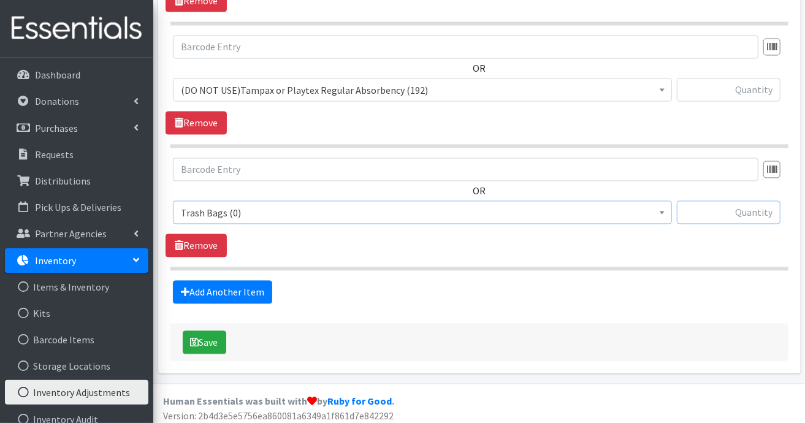
click at [715, 203] on input "text" at bounding box center [729, 212] width 104 height 23
type input "590"
click at [215, 336] on button "Save" at bounding box center [205, 342] width 44 height 23
click at [197, 112] on link "Remove" at bounding box center [195, 123] width 61 height 23
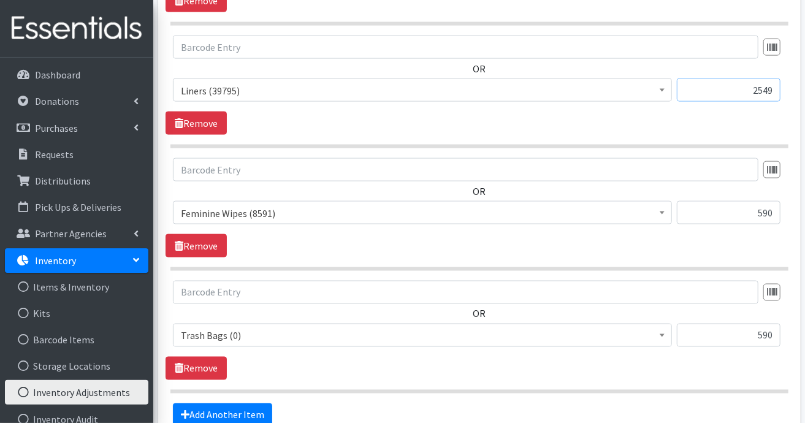
click at [777, 84] on input "2549" at bounding box center [729, 89] width 104 height 23
type input "2420"
click at [245, 411] on link "Add Another Item" at bounding box center [222, 414] width 99 height 23
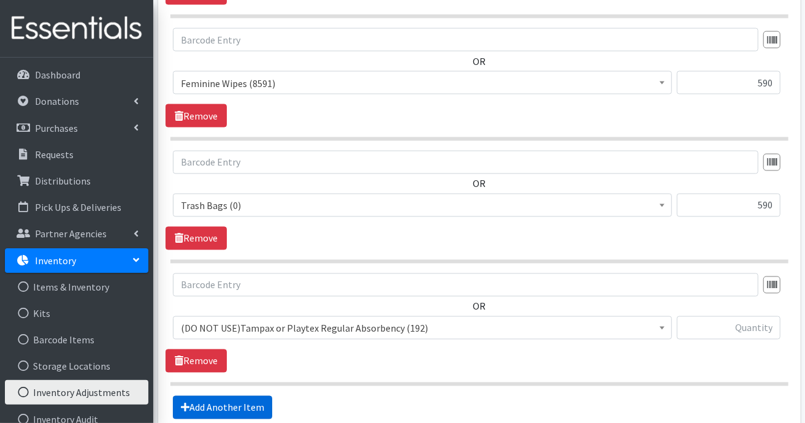
scroll to position [1157, 0]
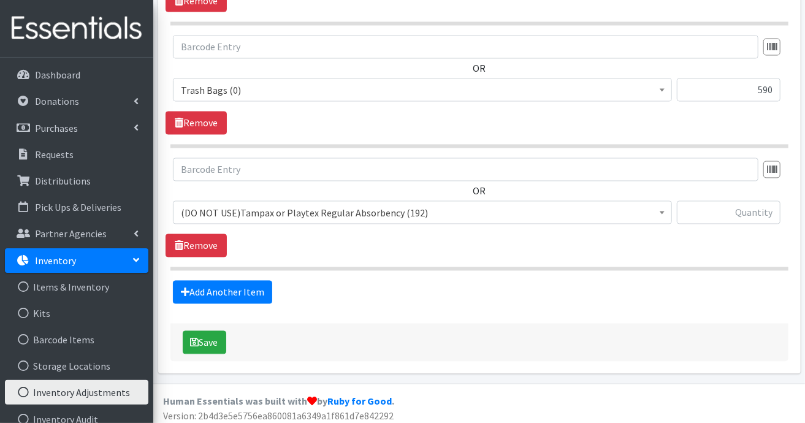
click at [660, 211] on b at bounding box center [662, 212] width 5 height 3
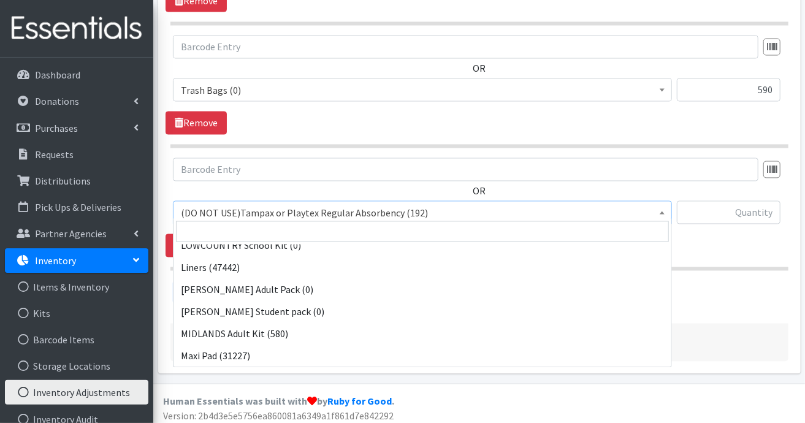
scroll to position [1157, 0]
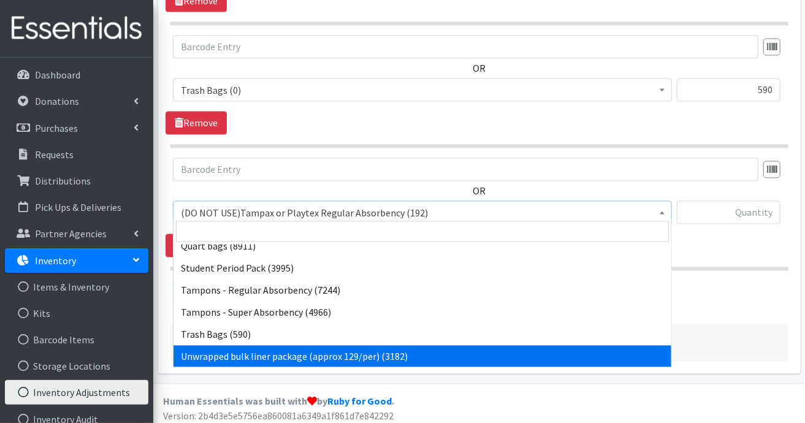
select select "13382"
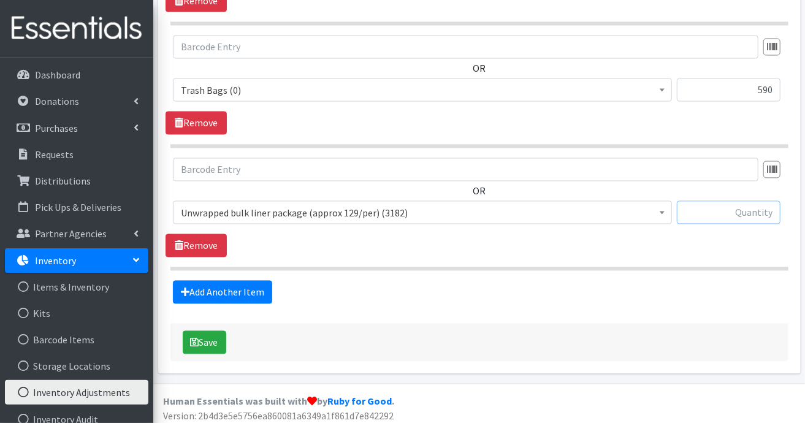
click at [745, 208] on input "text" at bounding box center [729, 212] width 104 height 23
type input "129"
click at [207, 337] on button "Save" at bounding box center [205, 342] width 44 height 23
click at [208, 338] on button "Save" at bounding box center [205, 342] width 44 height 23
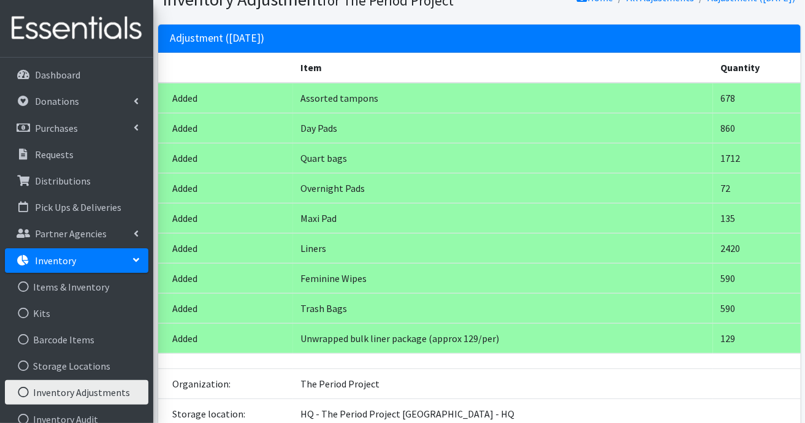
scroll to position [184, 0]
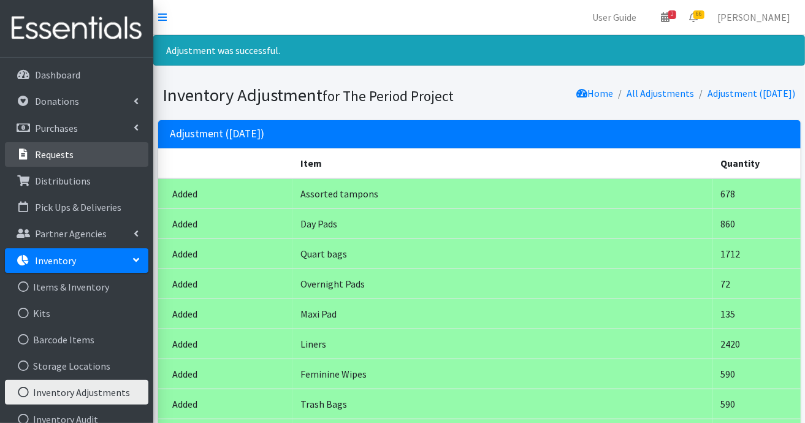
click at [35, 154] on p "Requests" at bounding box center [54, 154] width 39 height 12
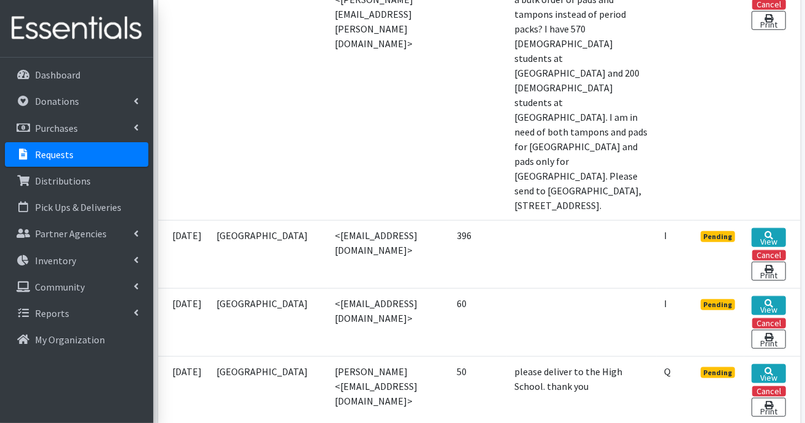
scroll to position [613, 0]
